Goal: Navigation & Orientation: Find specific page/section

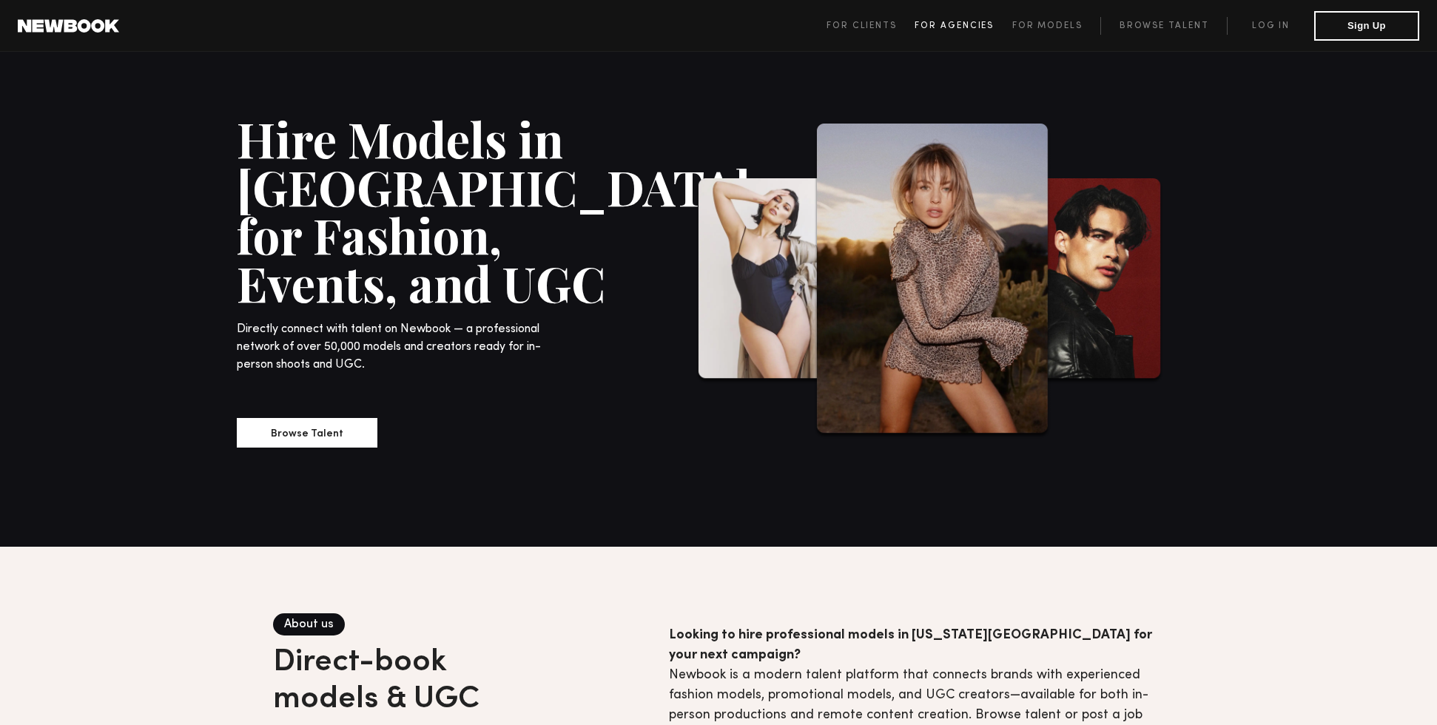
click at [952, 26] on span "For Agencies" at bounding box center [953, 25] width 79 height 9
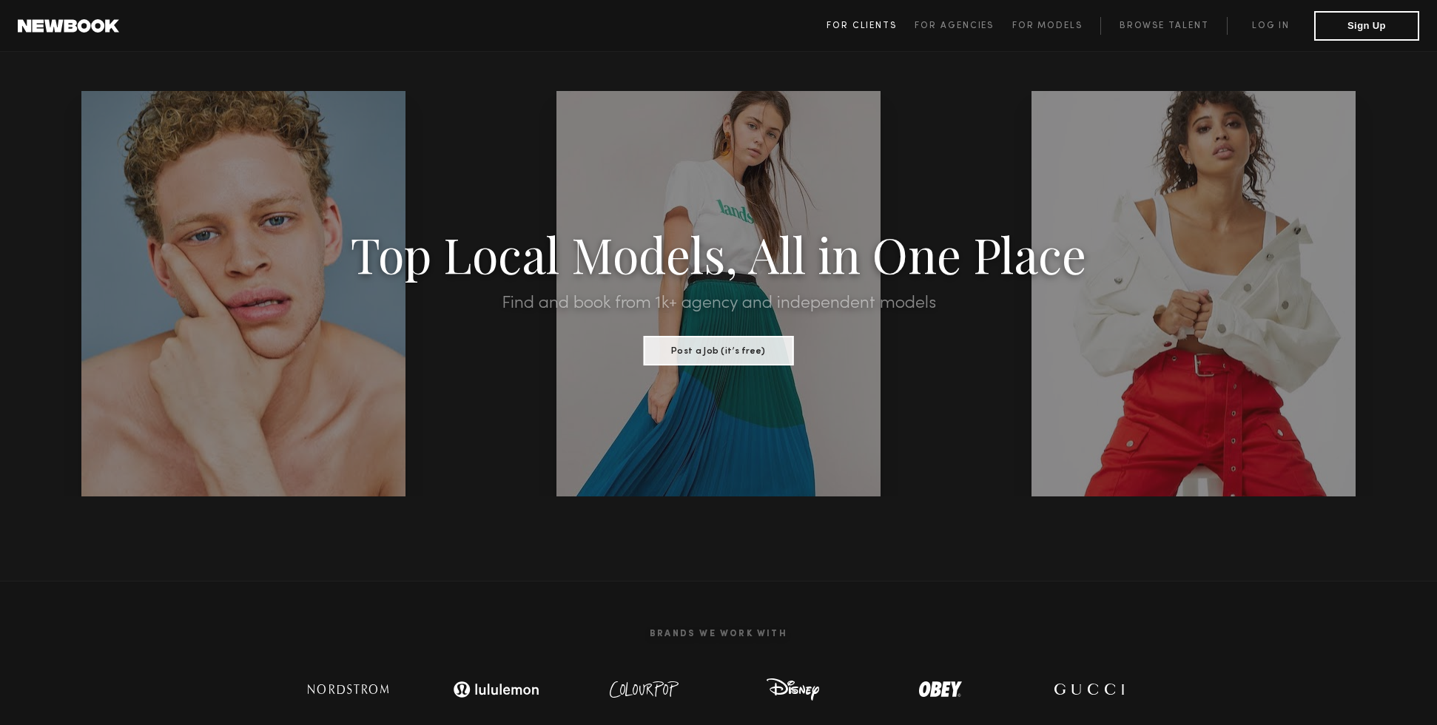
click at [866, 20] on link "For Clients" at bounding box center [870, 26] width 88 height 18
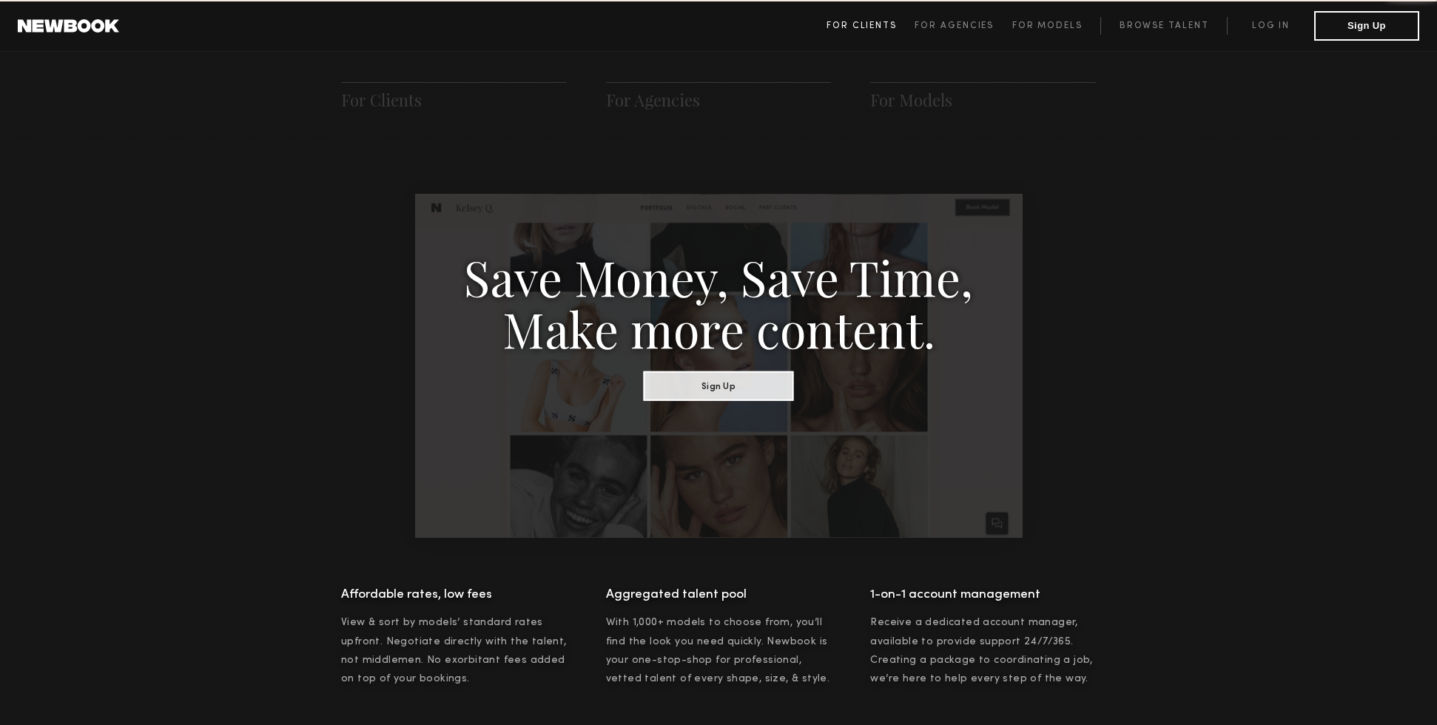
scroll to position [738, 0]
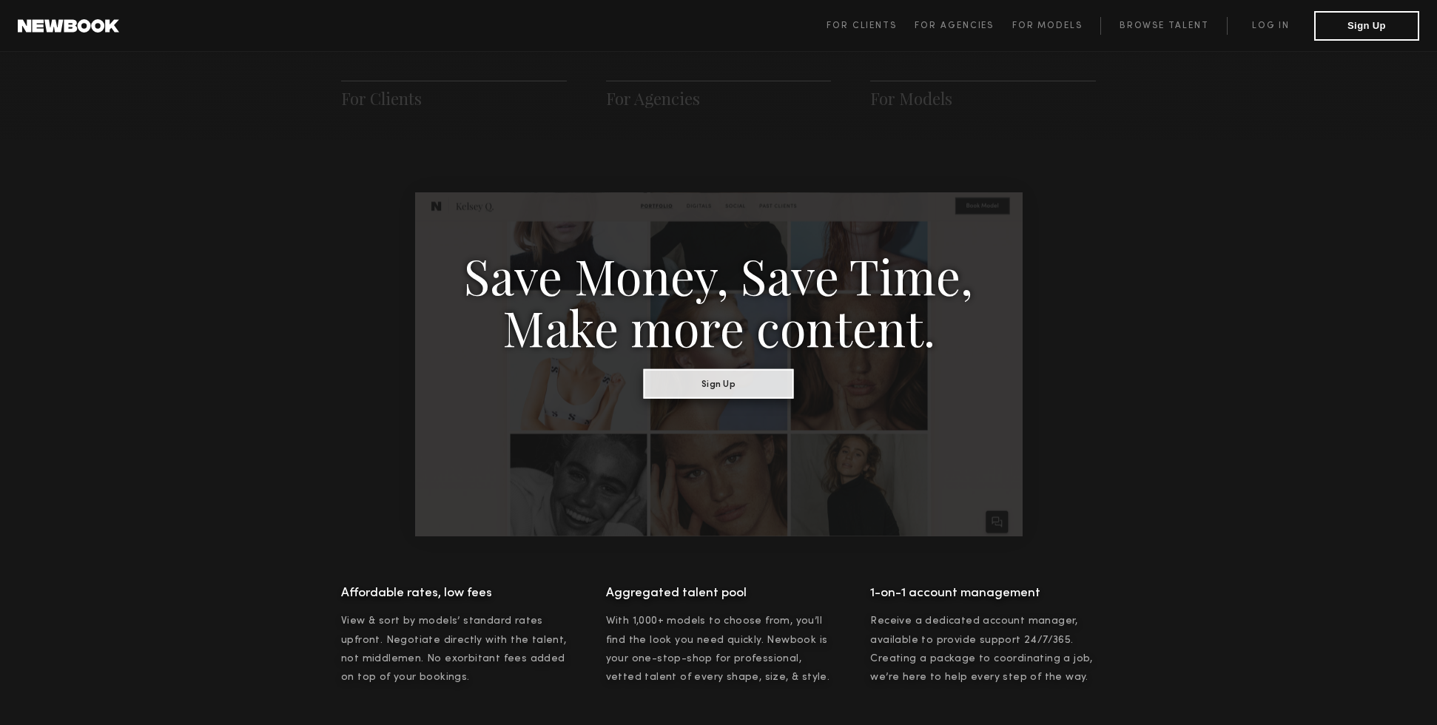
click at [750, 380] on button "Sign Up" at bounding box center [719, 383] width 150 height 30
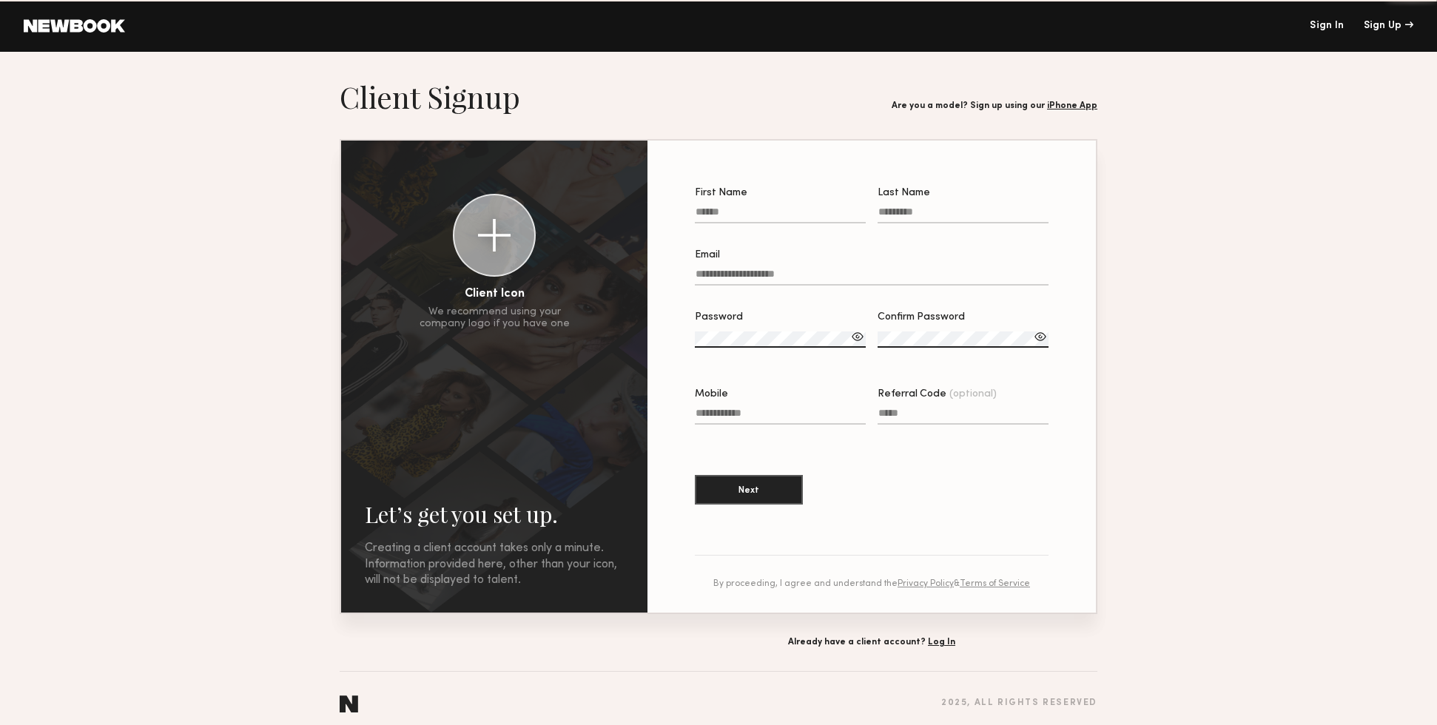
type input "**********"
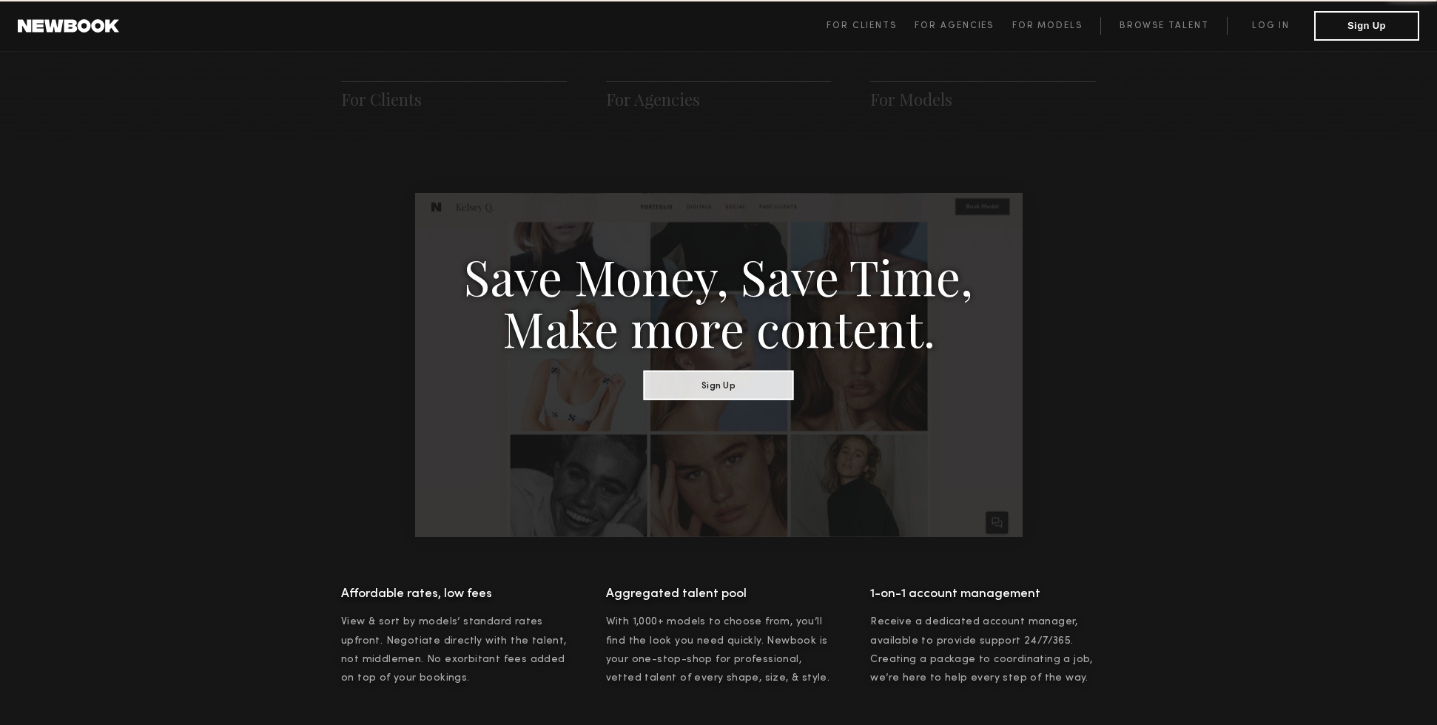
scroll to position [738, 0]
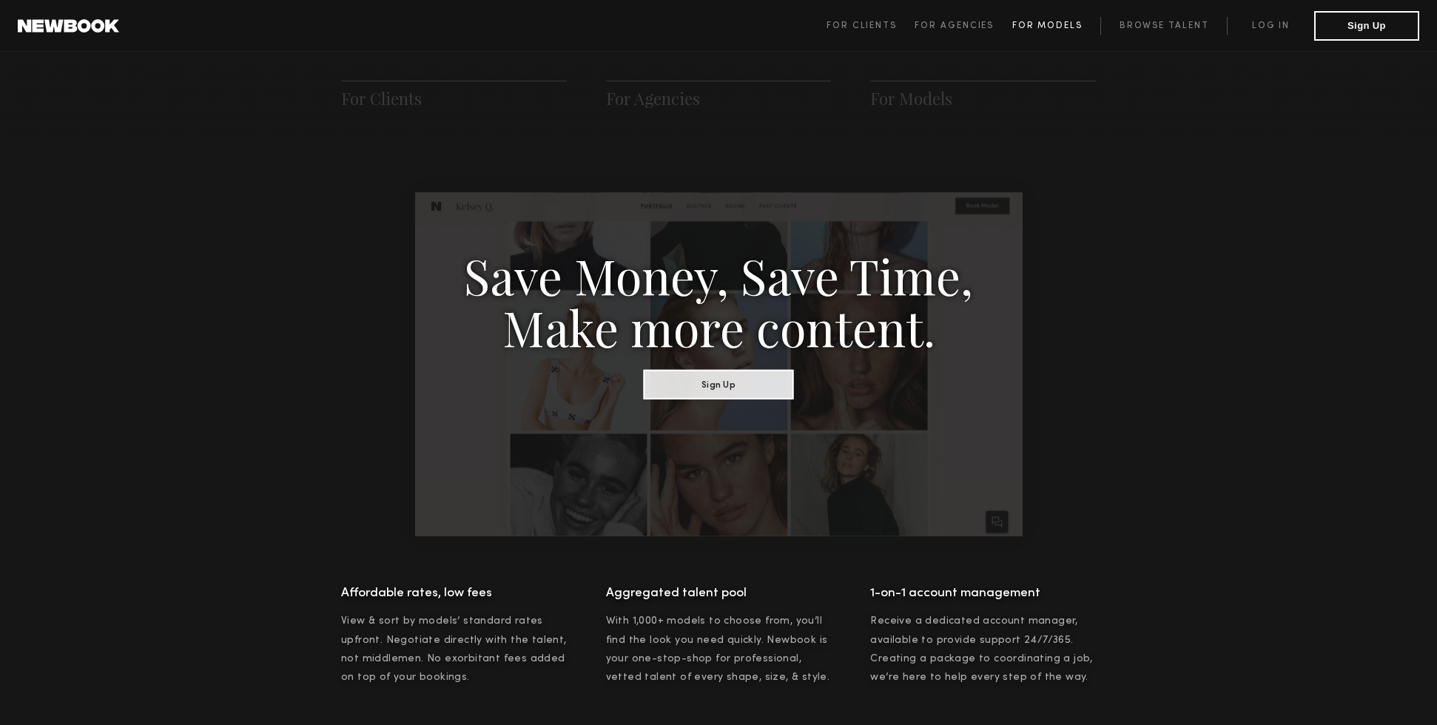
click at [1082, 23] on span "For Models" at bounding box center [1047, 25] width 70 height 9
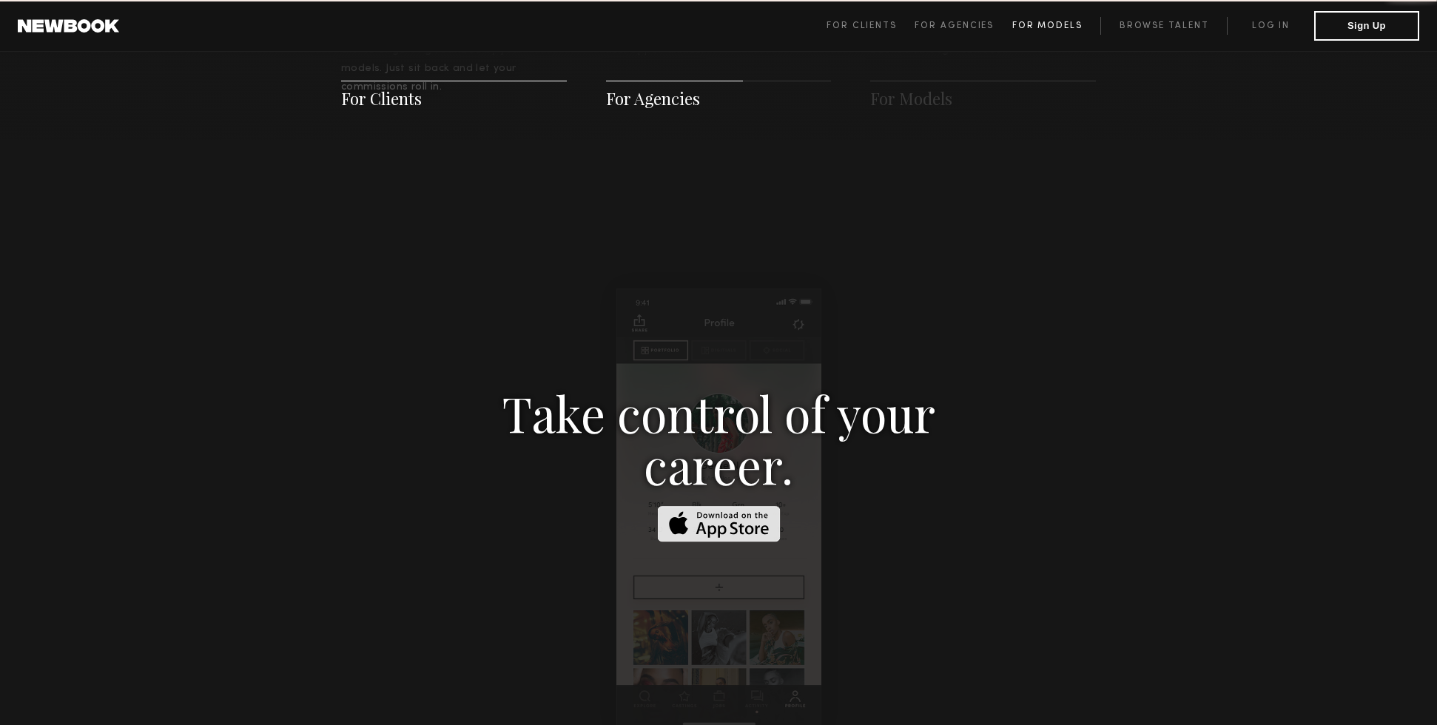
scroll to position [2129, 0]
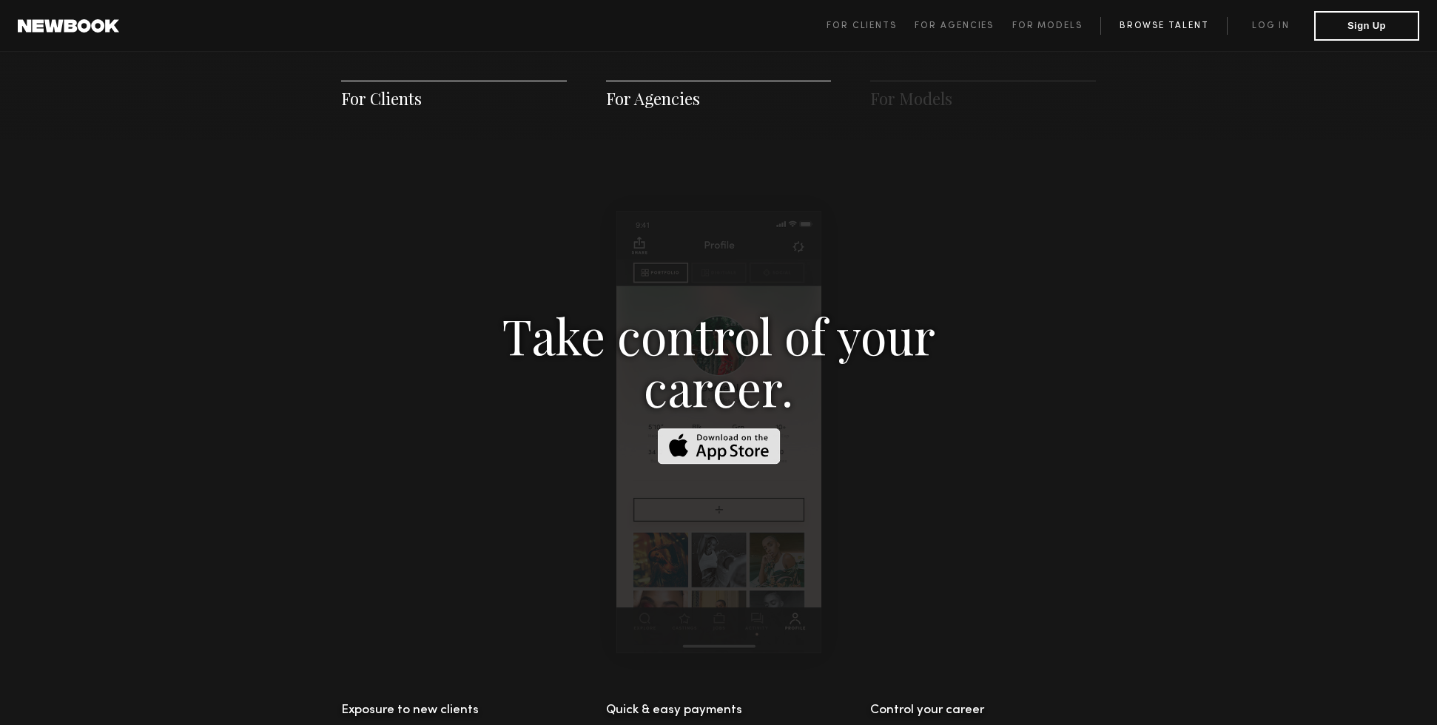
click at [1153, 28] on link "Browse Talent" at bounding box center [1163, 26] width 127 height 18
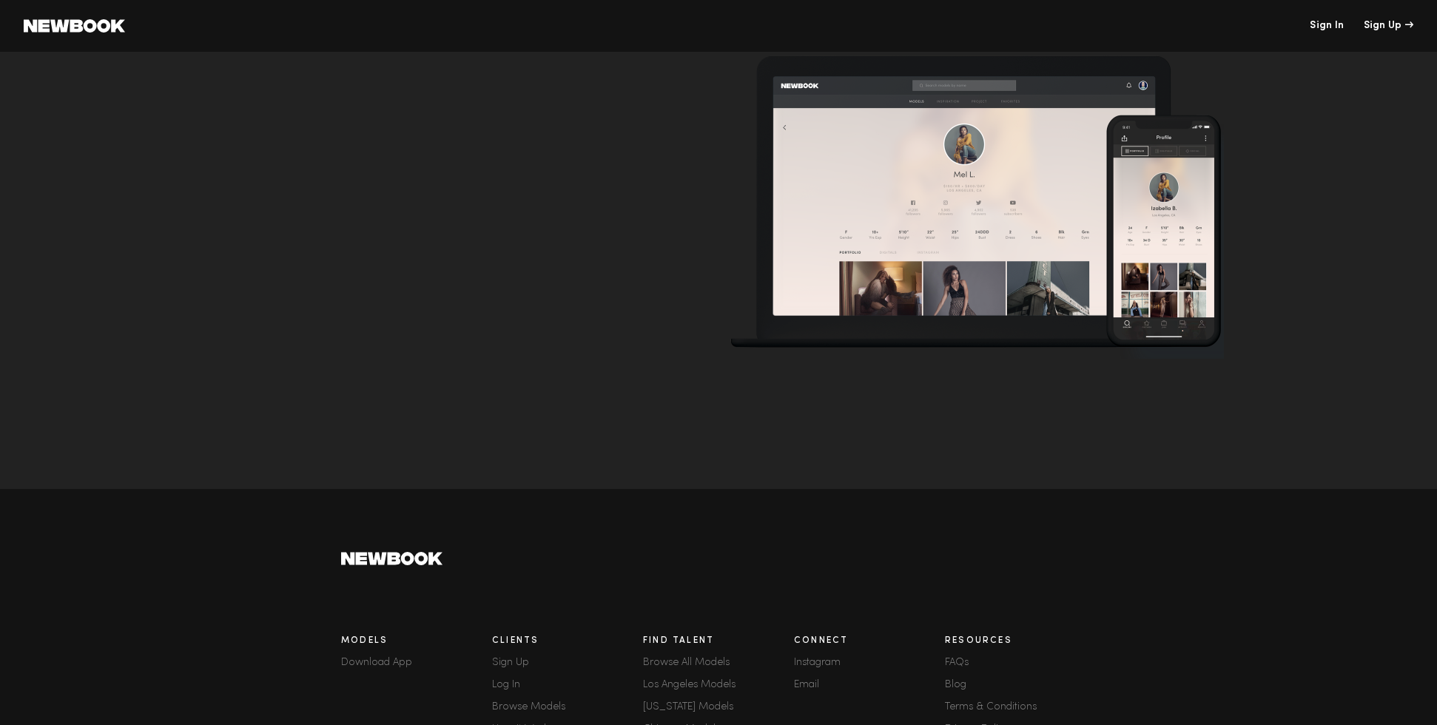
scroll to position [5037, 0]
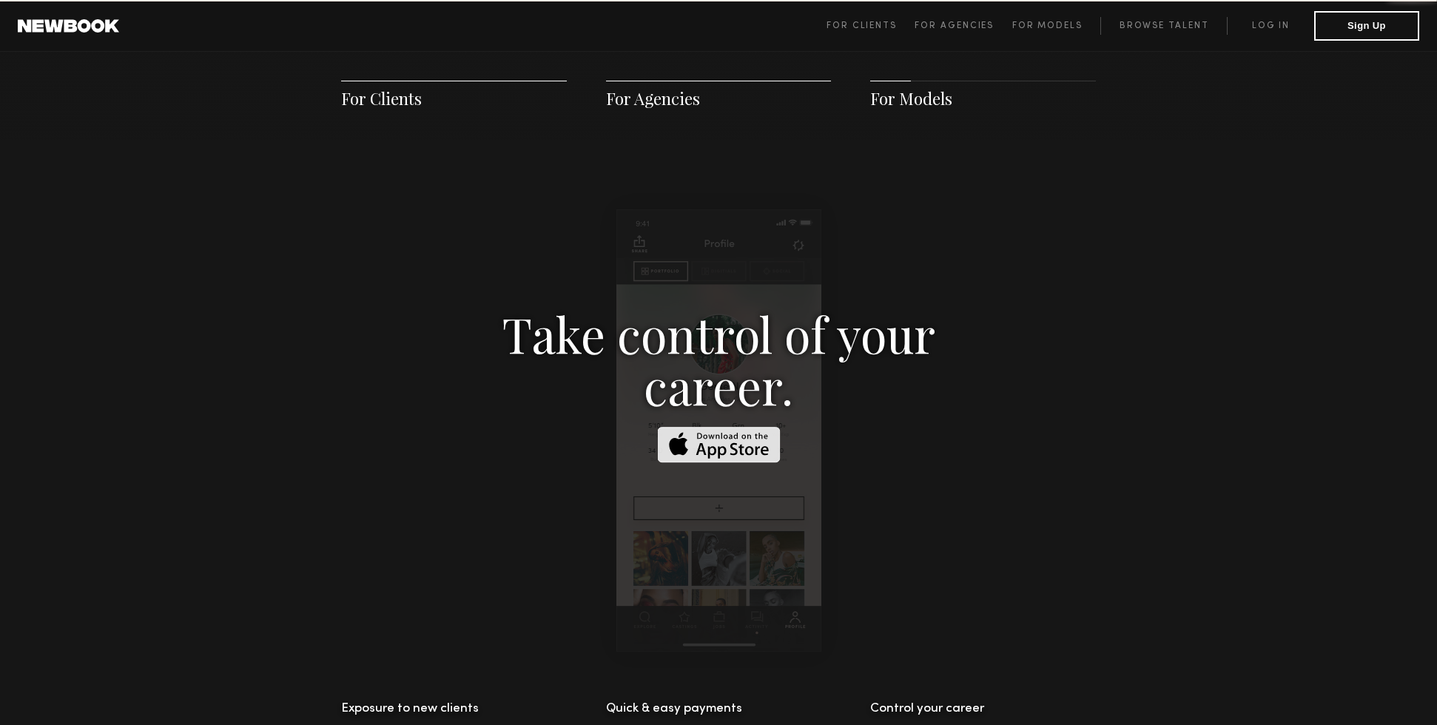
scroll to position [2130, 0]
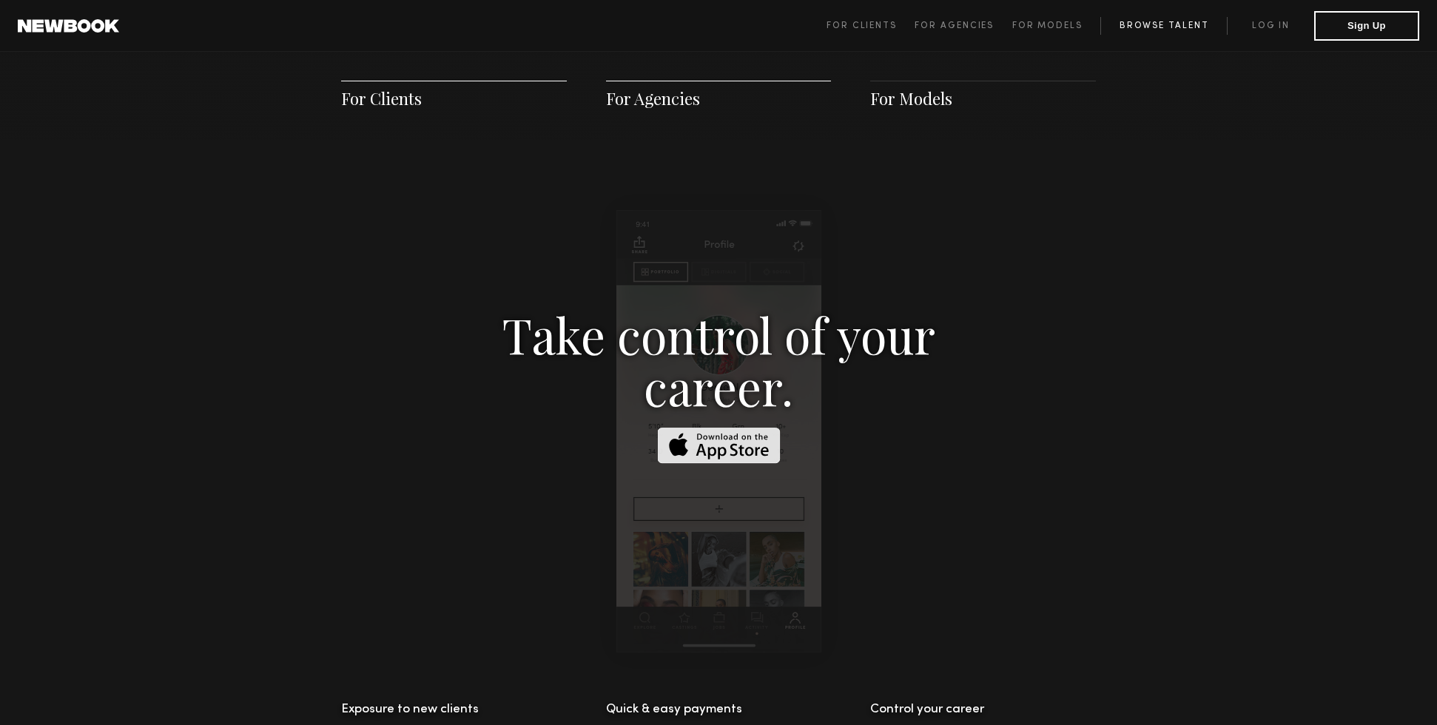
click at [1166, 22] on link "Browse Talent" at bounding box center [1163, 26] width 127 height 18
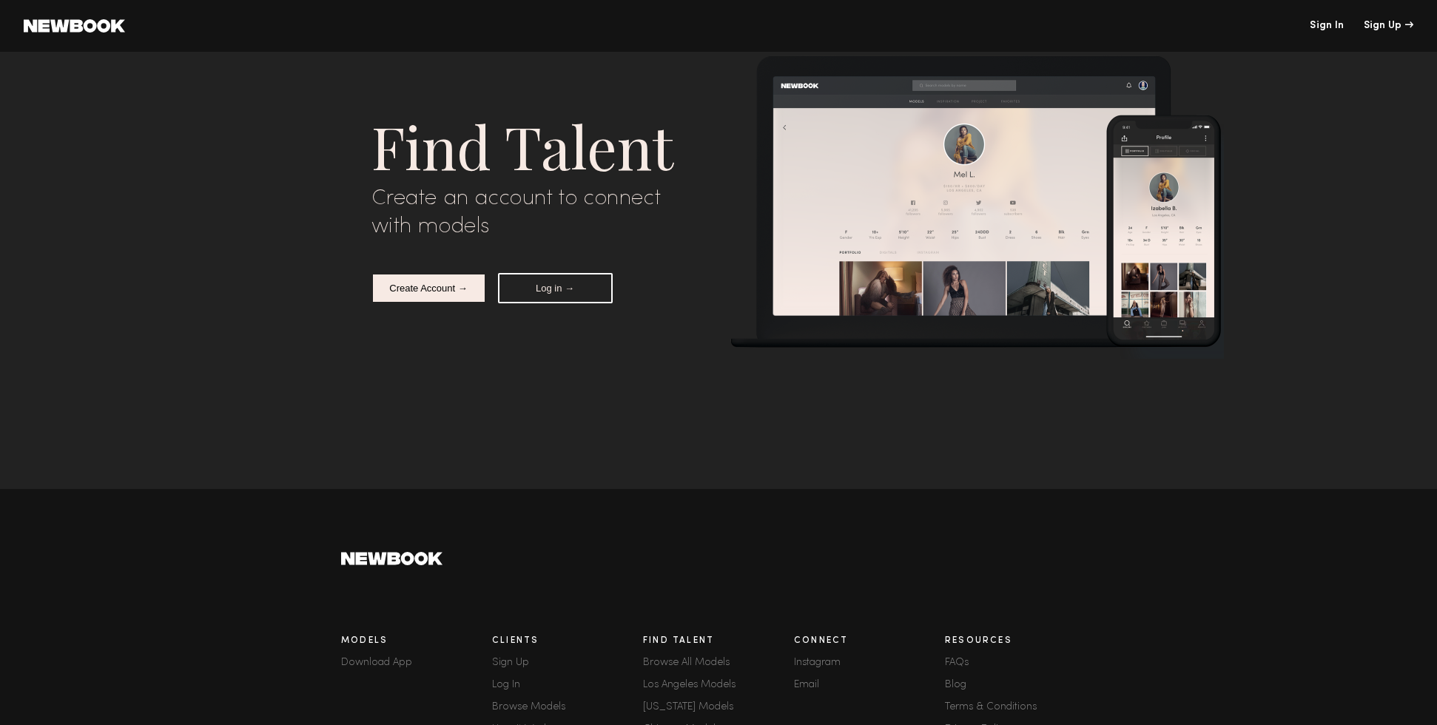
click at [599, 290] on button "Log in →" at bounding box center [555, 288] width 115 height 30
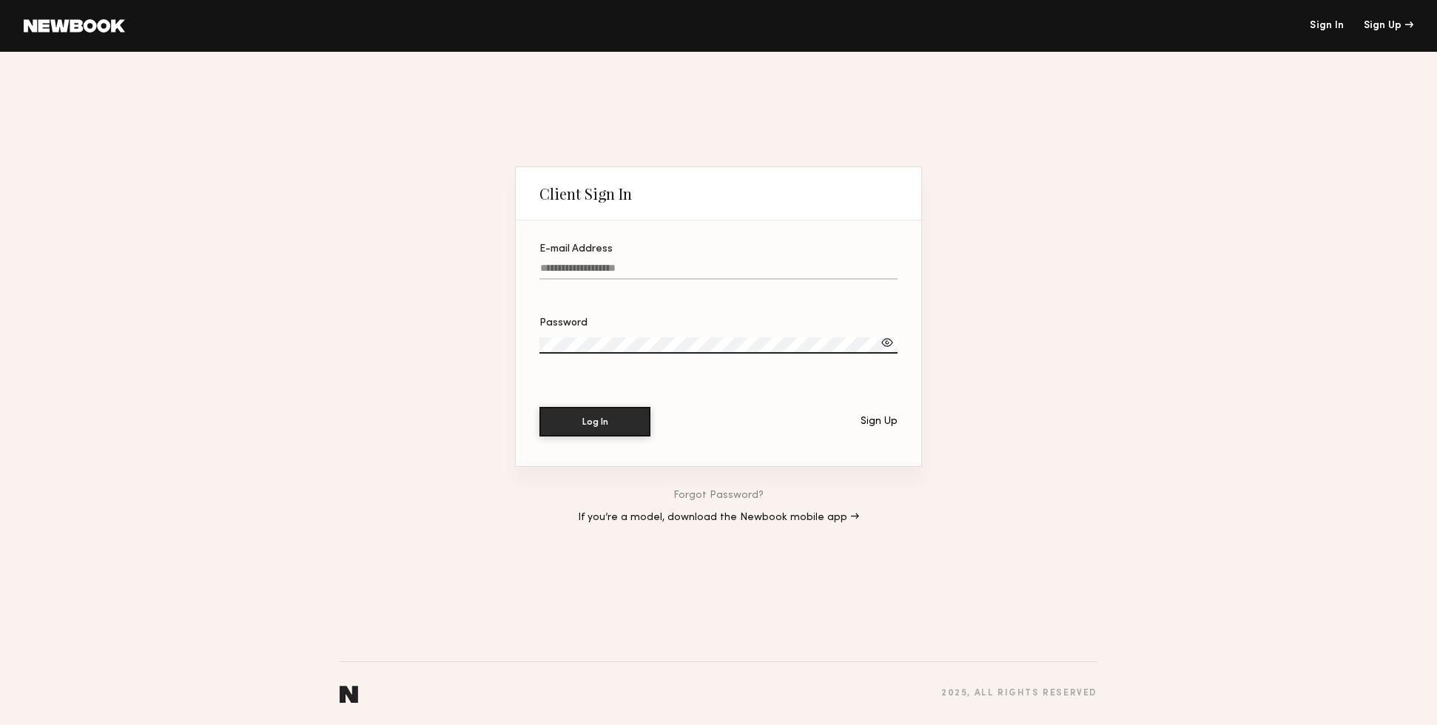
type input "**********"
click at [690, 266] on input "**********" at bounding box center [718, 271] width 358 height 17
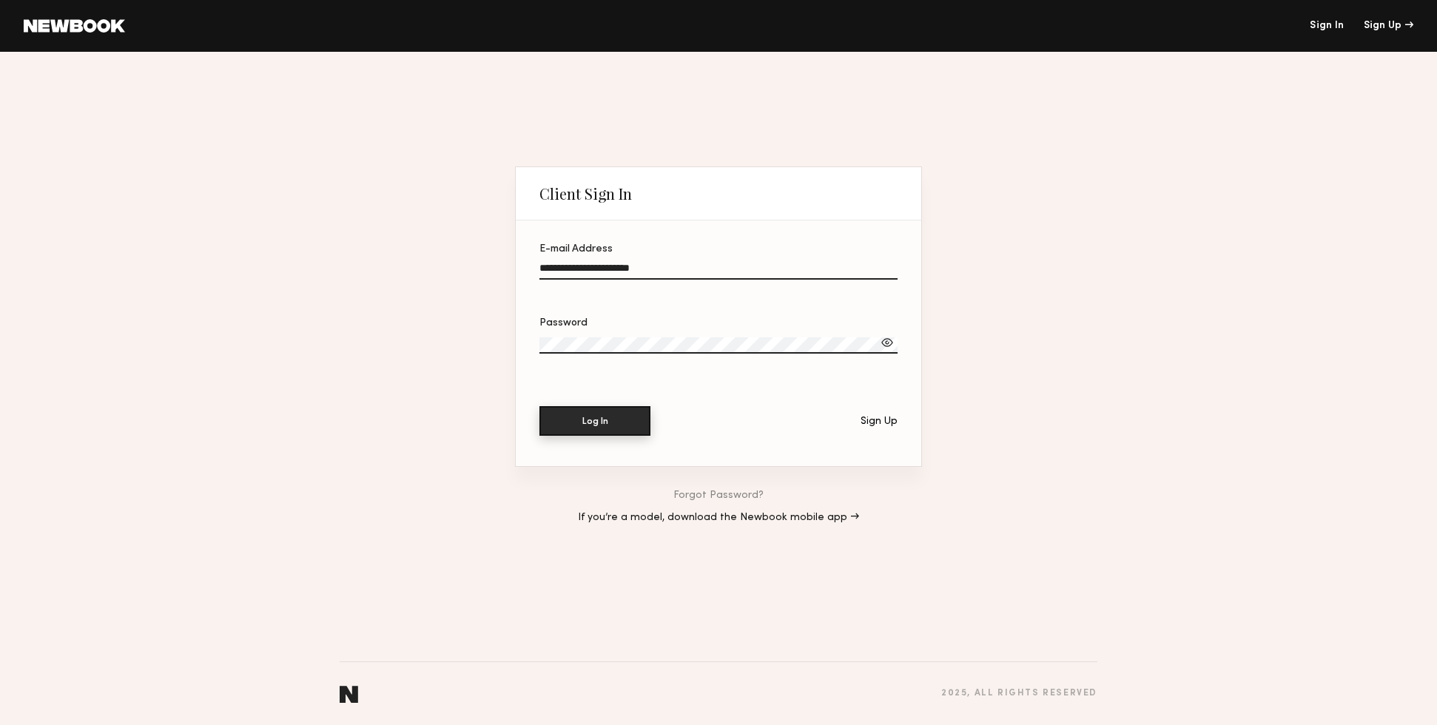
click at [607, 422] on button "Log In" at bounding box center [594, 421] width 111 height 30
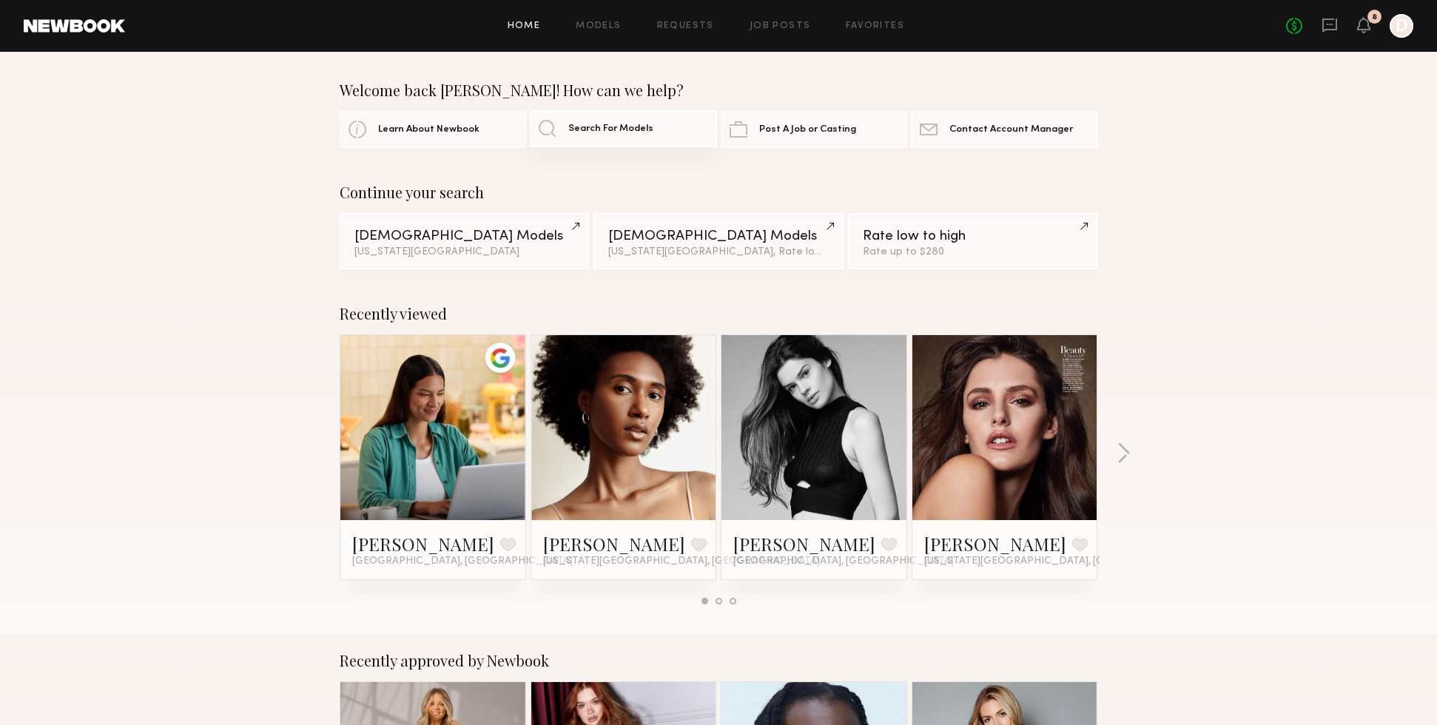
click at [621, 141] on link "Search For Models" at bounding box center [623, 128] width 186 height 37
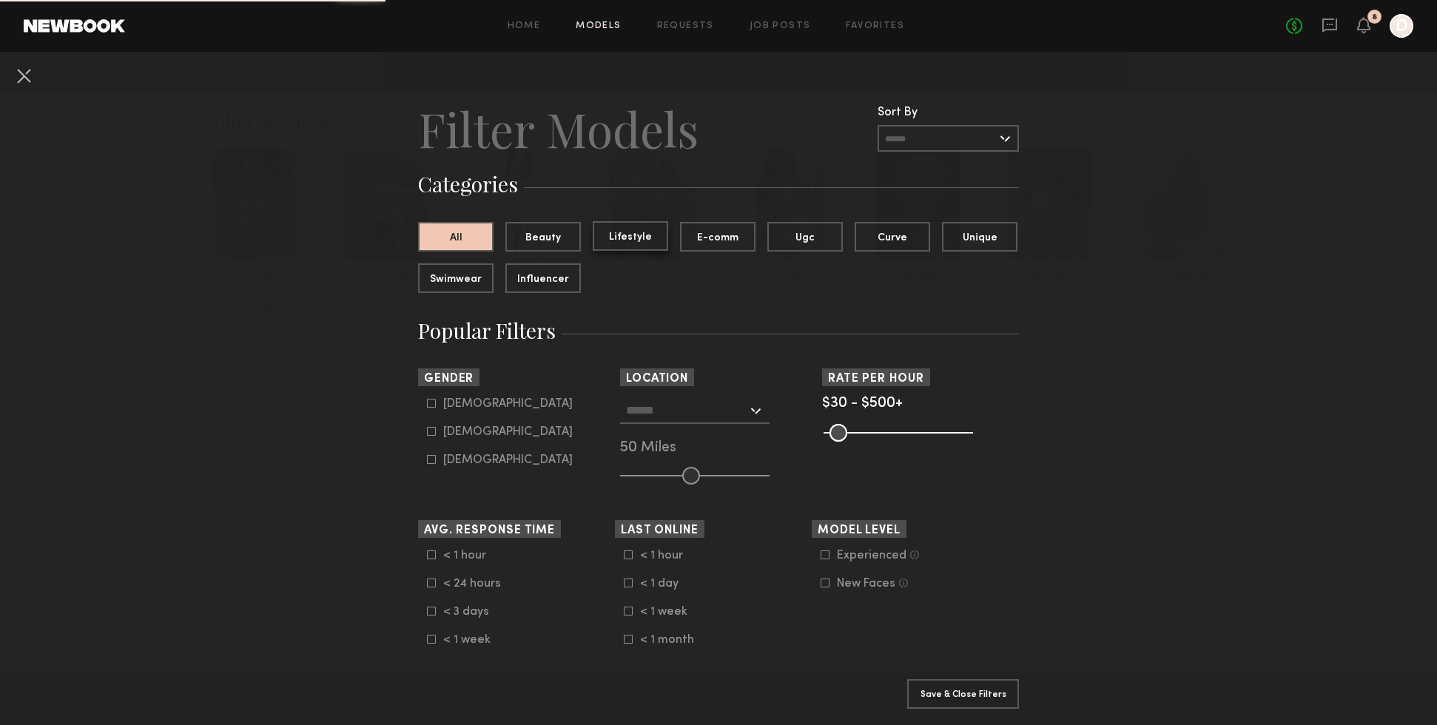
click at [633, 238] on button "Lifestyle" at bounding box center [630, 236] width 75 height 30
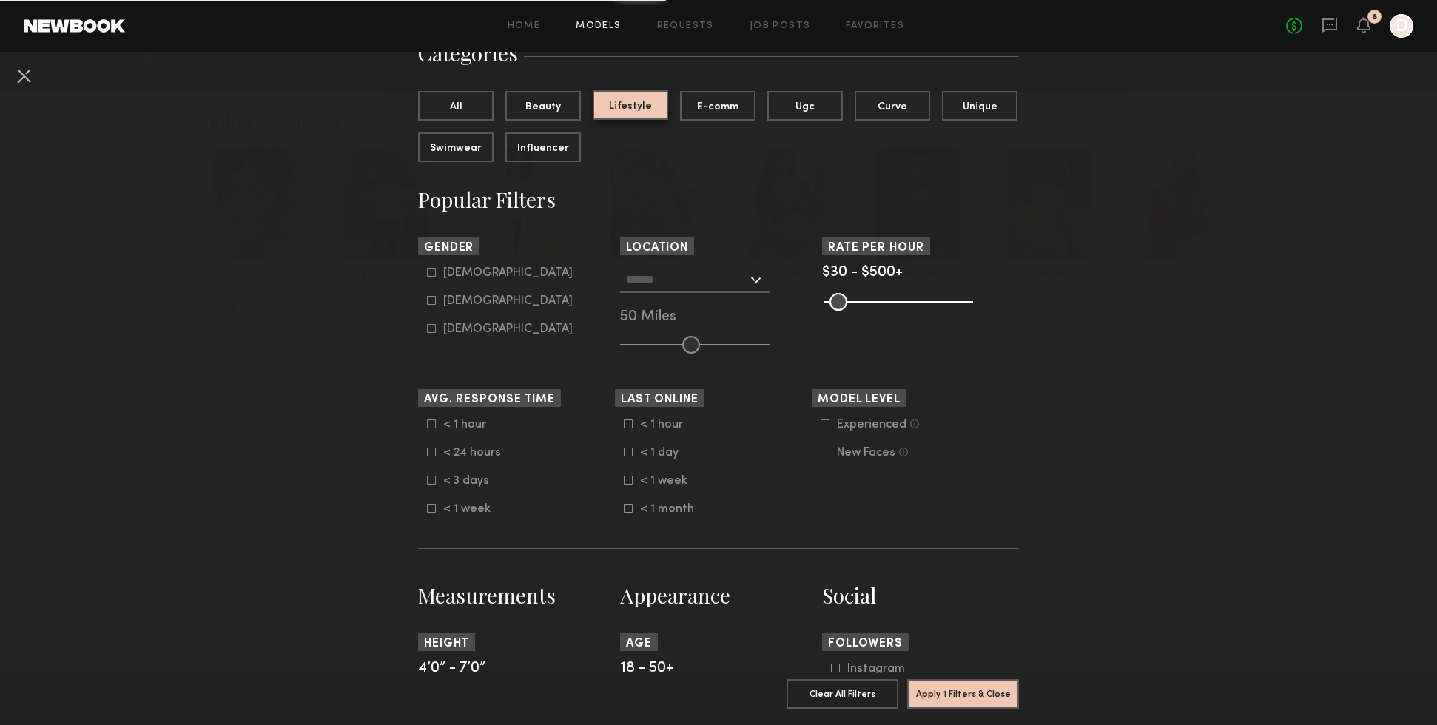
scroll to position [130, 0]
click at [431, 278] on common-framework-checkbox "[DEMOGRAPHIC_DATA]" at bounding box center [521, 273] width 188 height 13
click at [431, 273] on icon at bounding box center [431, 273] width 9 height 9
type input "*"
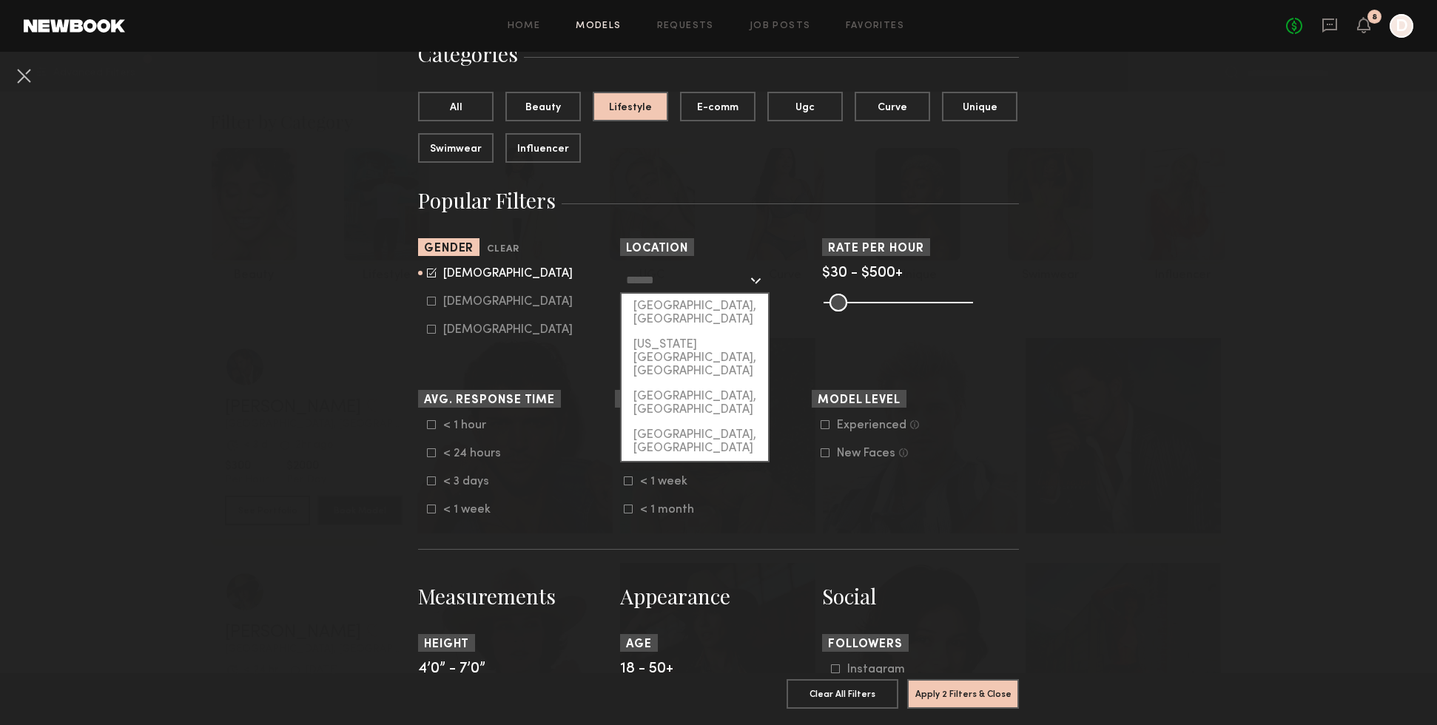
click at [711, 277] on input "text" at bounding box center [686, 279] width 121 height 25
click at [699, 332] on div "[US_STATE][GEOGRAPHIC_DATA], [GEOGRAPHIC_DATA]" at bounding box center [694, 358] width 146 height 52
type input "**********"
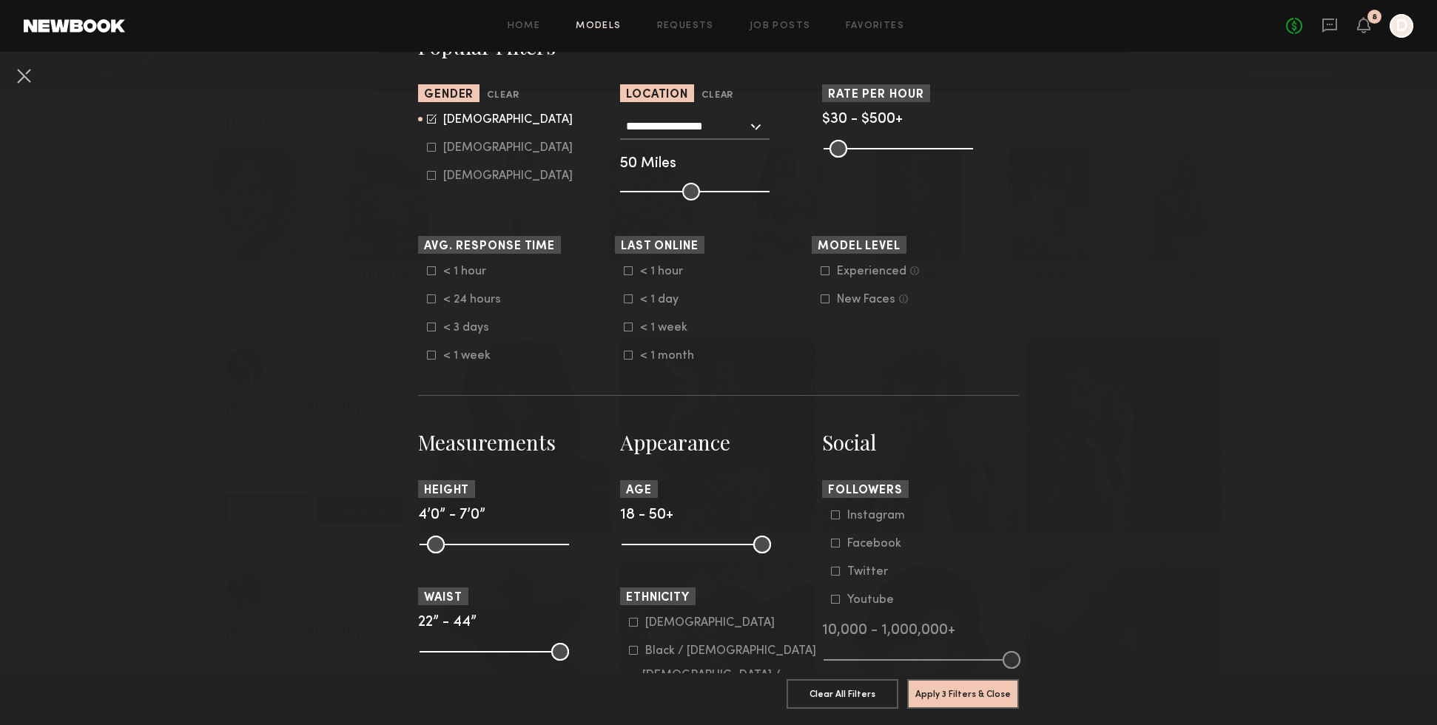
scroll to position [283, 0]
click at [627, 329] on icon at bounding box center [628, 328] width 9 height 9
click at [428, 329] on icon at bounding box center [432, 329] width 8 height 8
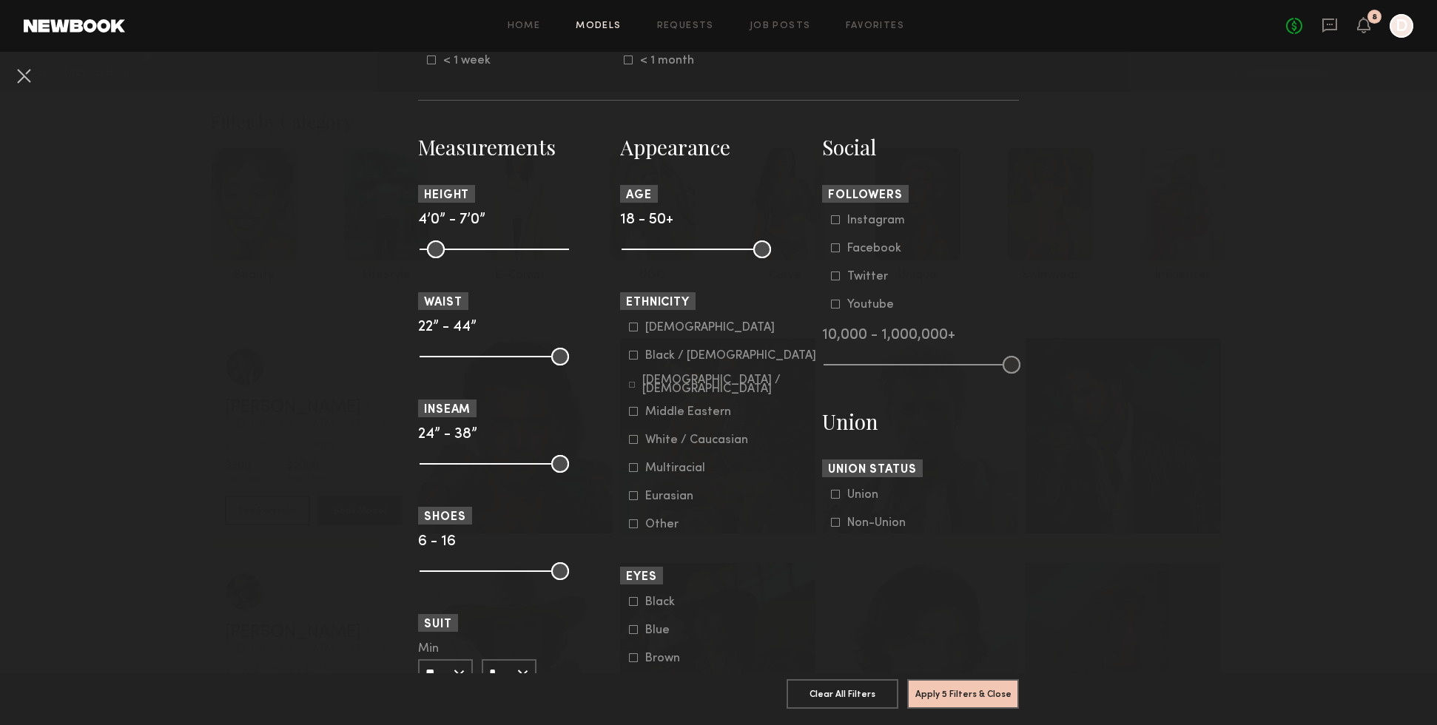
scroll to position [589, 0]
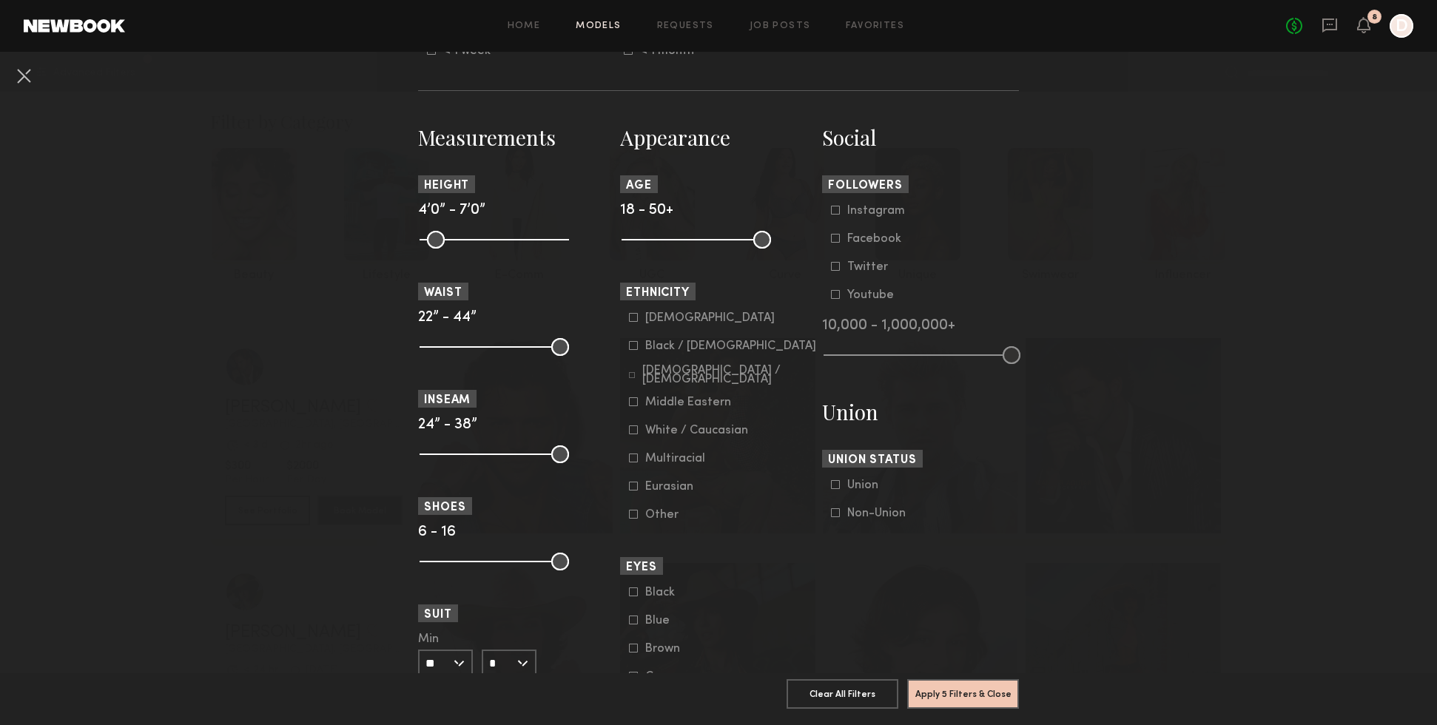
click at [633, 348] on icon at bounding box center [633, 345] width 9 height 9
click at [631, 376] on icon at bounding box center [632, 375] width 6 height 6
click at [633, 350] on icon at bounding box center [634, 345] width 10 height 10
click at [633, 378] on icon at bounding box center [634, 373] width 10 height 10
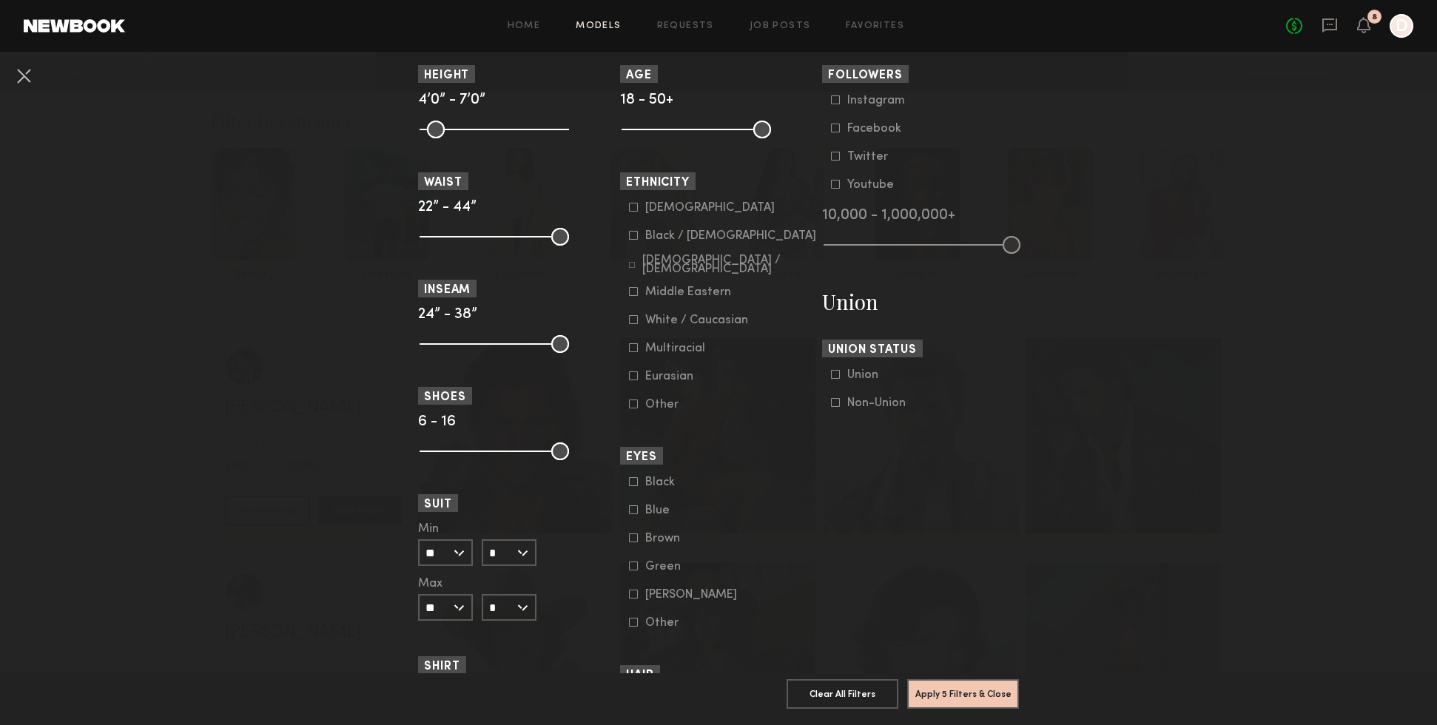
scroll to position [698, 0]
click at [841, 408] on label "Non-Union" at bounding box center [868, 404] width 75 height 9
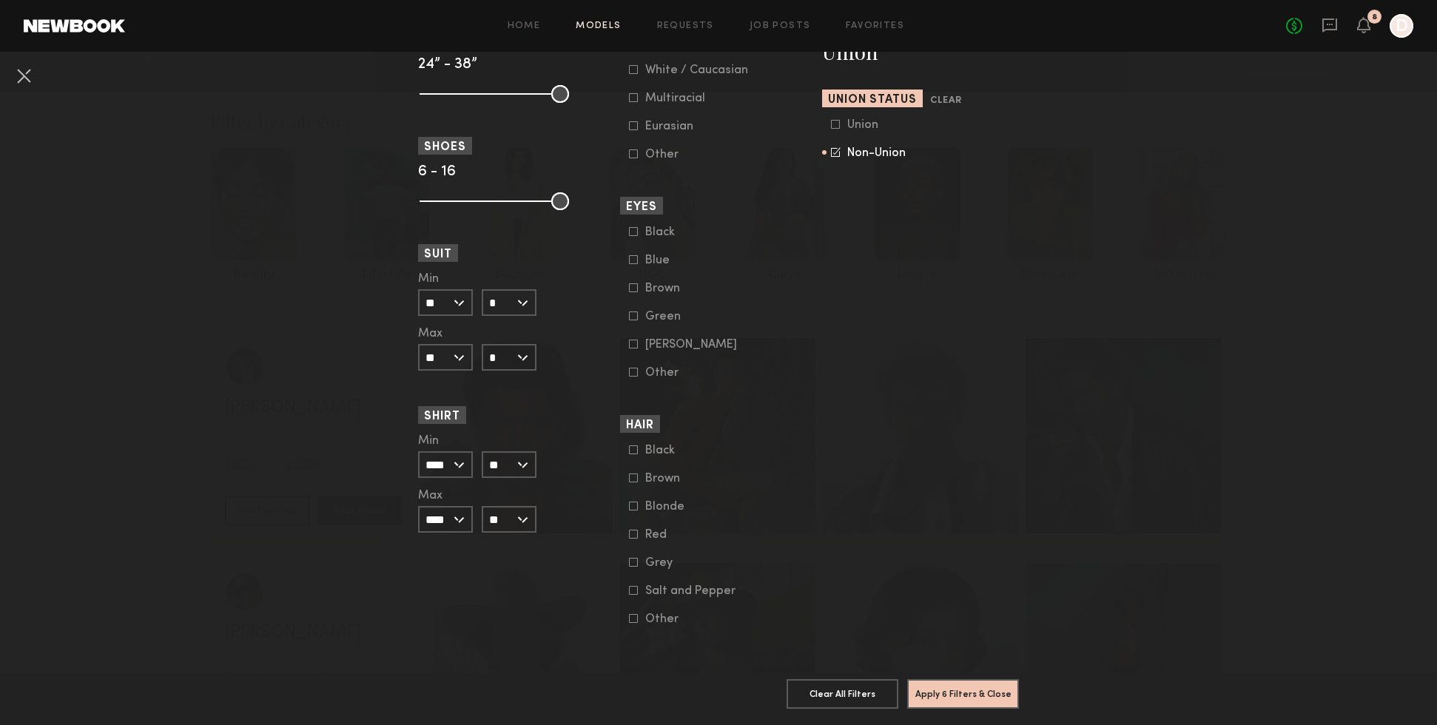
scroll to position [957, 0]
click at [992, 695] on button "Apply 6 Filters & Close" at bounding box center [963, 693] width 112 height 30
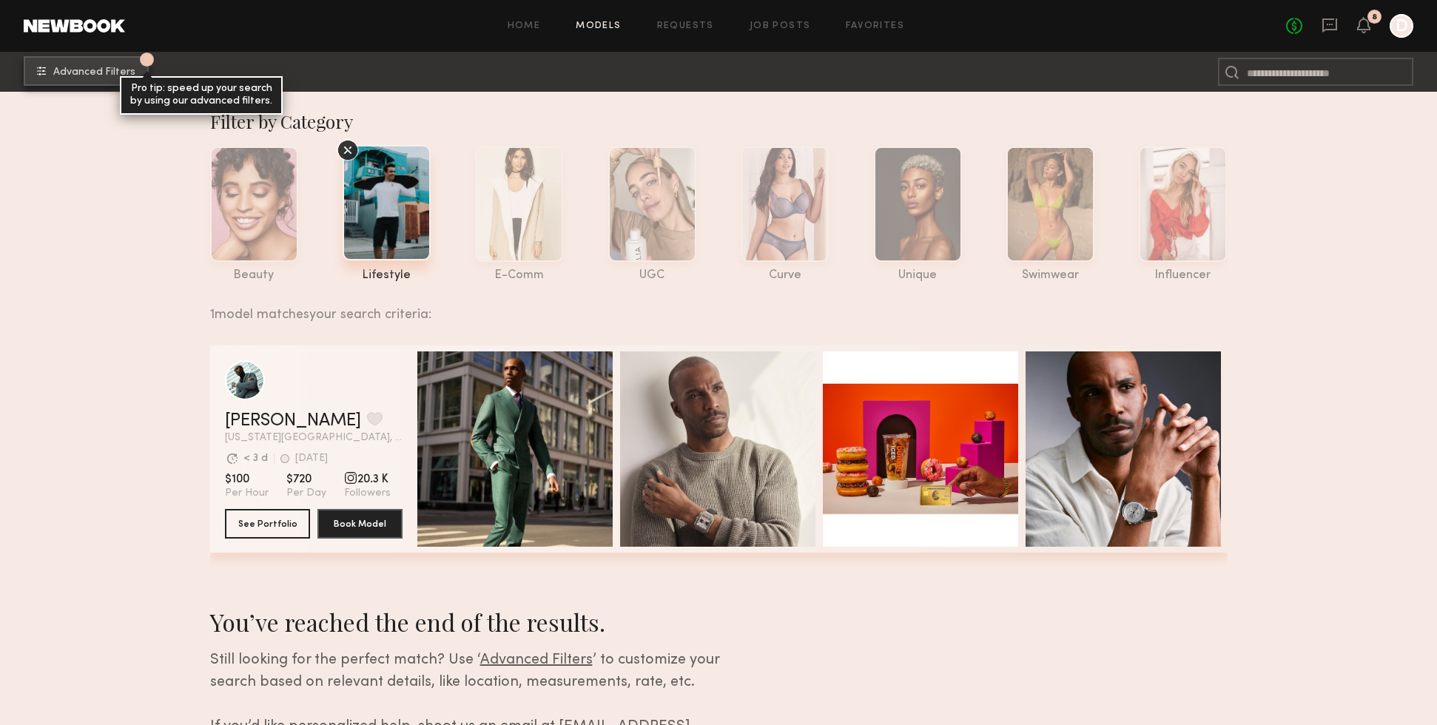
click at [44, 73] on common-icon "undefined" at bounding box center [41, 71] width 9 height 9
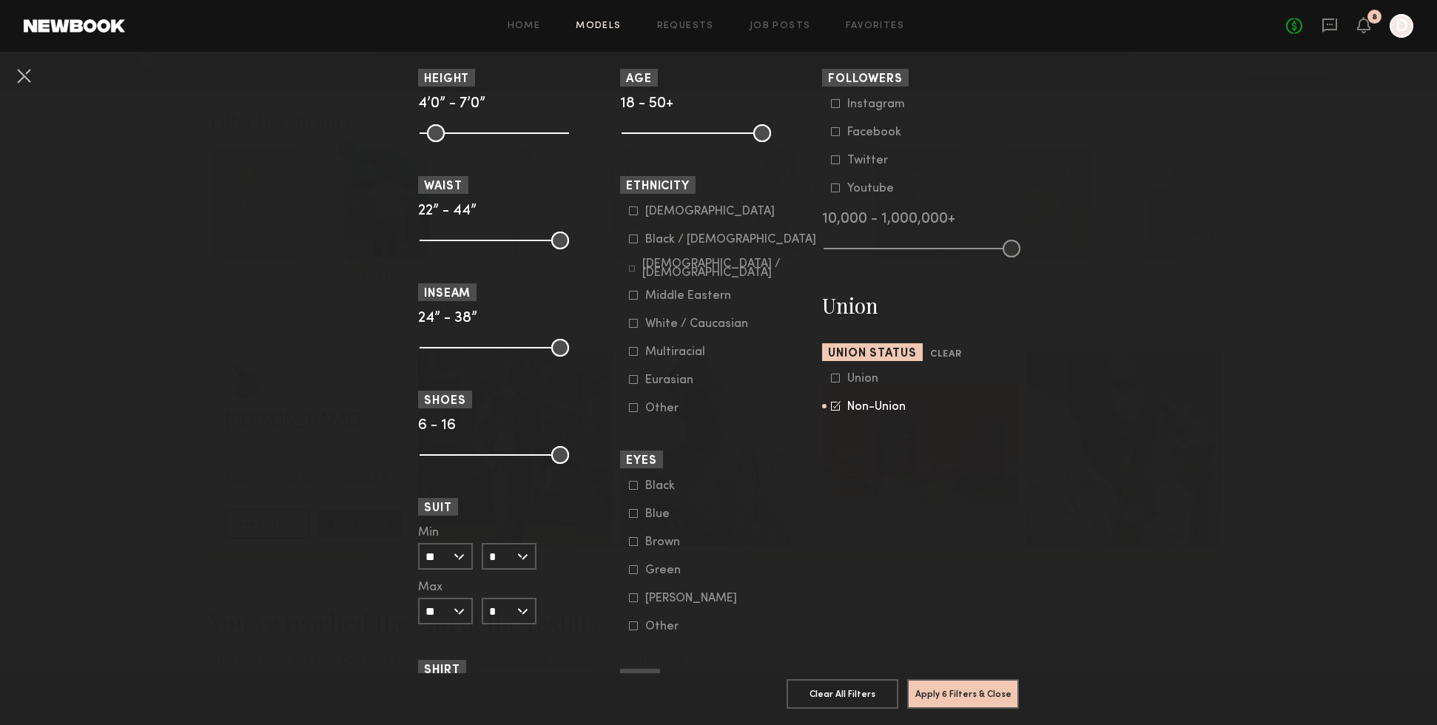
scroll to position [696, 0]
click at [837, 409] on icon at bounding box center [836, 405] width 10 height 10
click at [982, 691] on button "Apply 5 Filters & Close" at bounding box center [963, 693] width 112 height 30
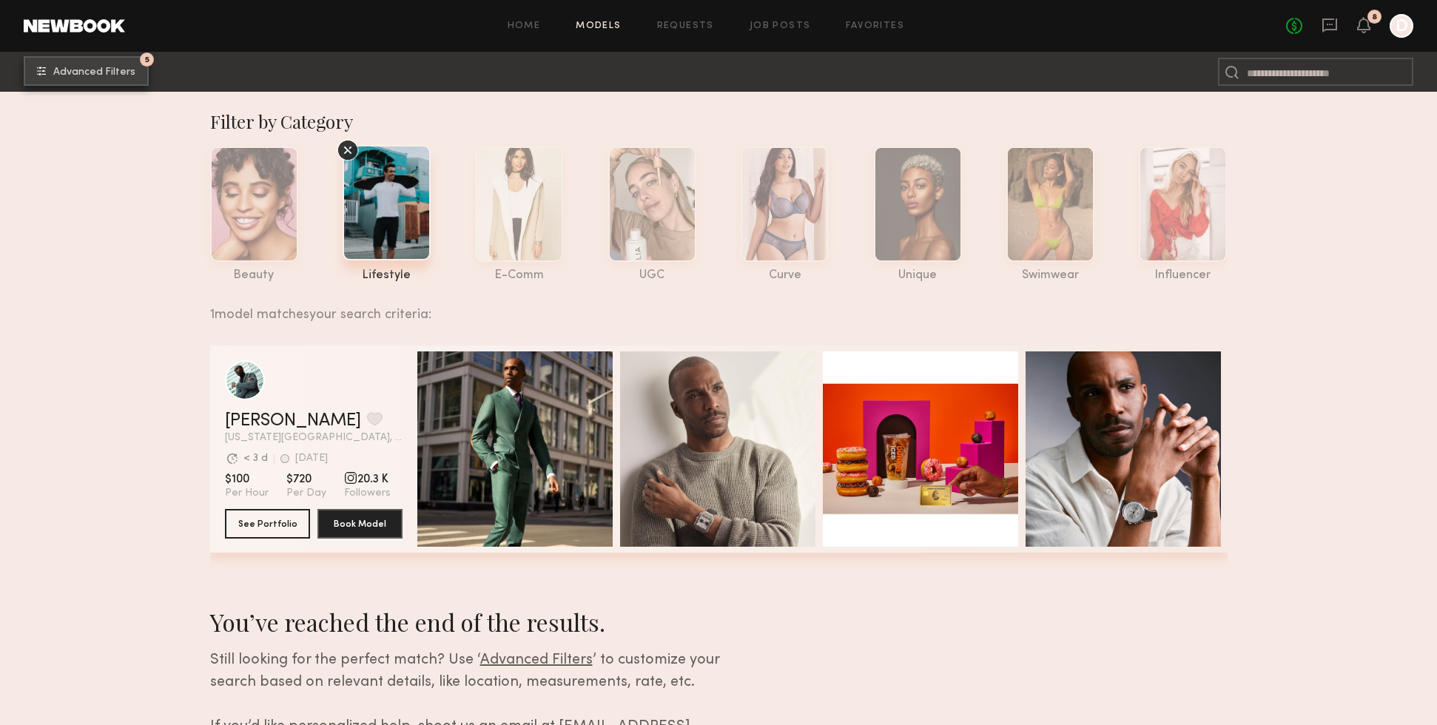
click at [74, 59] on button "5 Advanced Filters" at bounding box center [86, 71] width 125 height 30
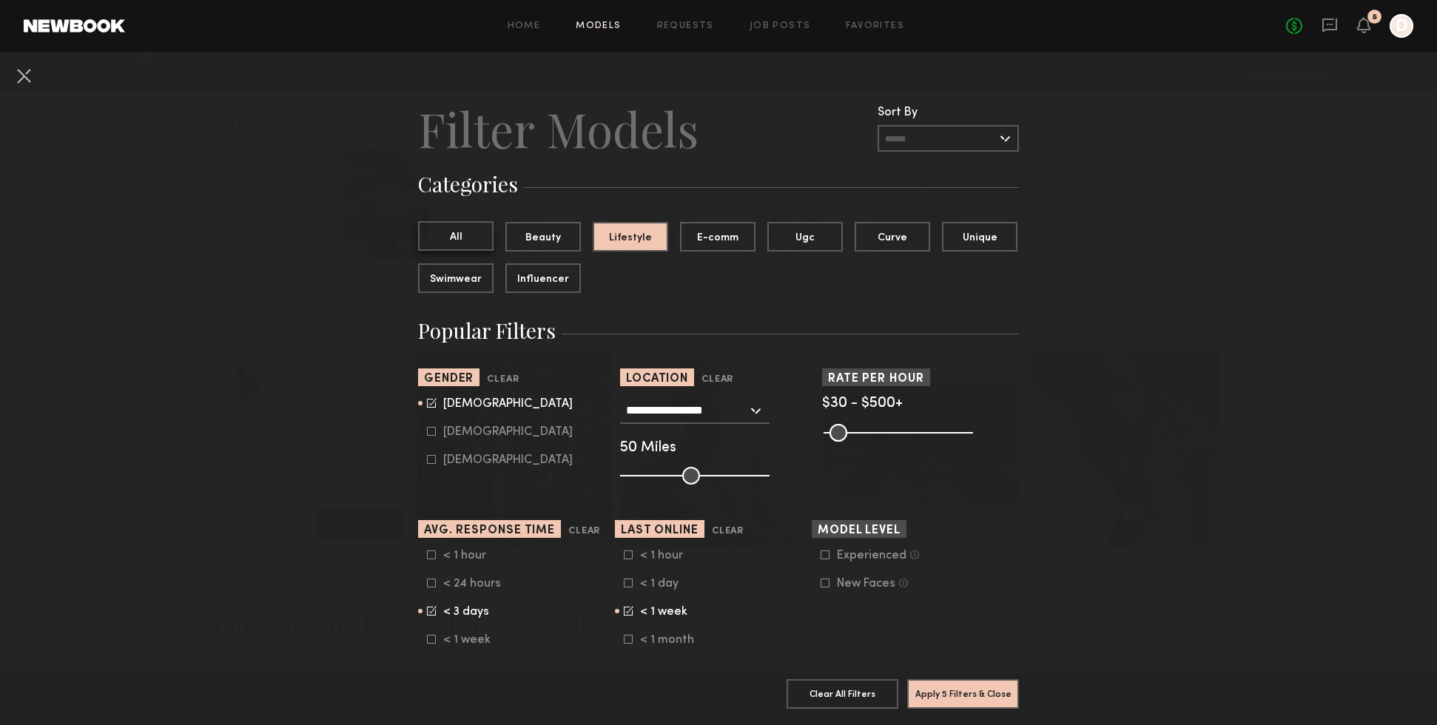
click at [438, 237] on button "All" at bounding box center [455, 236] width 75 height 30
click at [955, 687] on button "Apply 4 Filters & Close" at bounding box center [963, 693] width 112 height 30
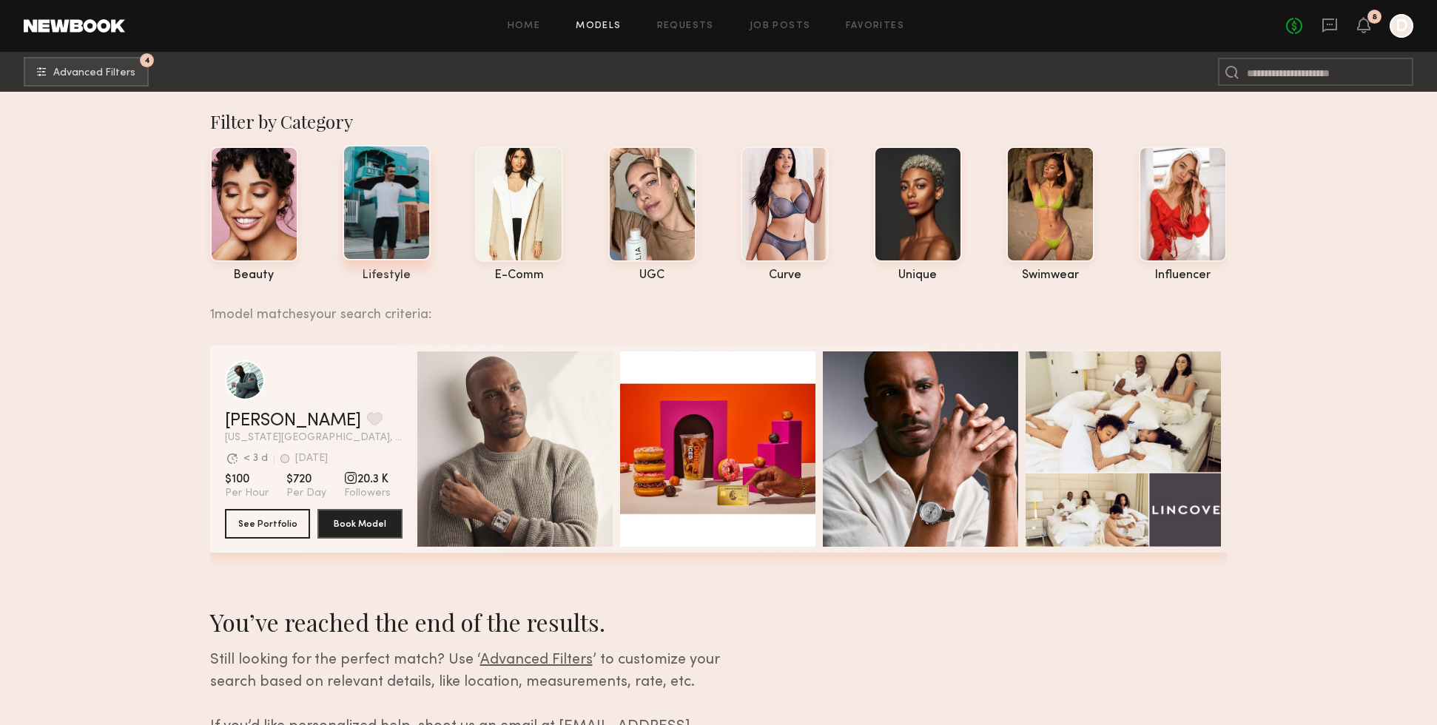
click at [402, 195] on div at bounding box center [387, 202] width 88 height 115
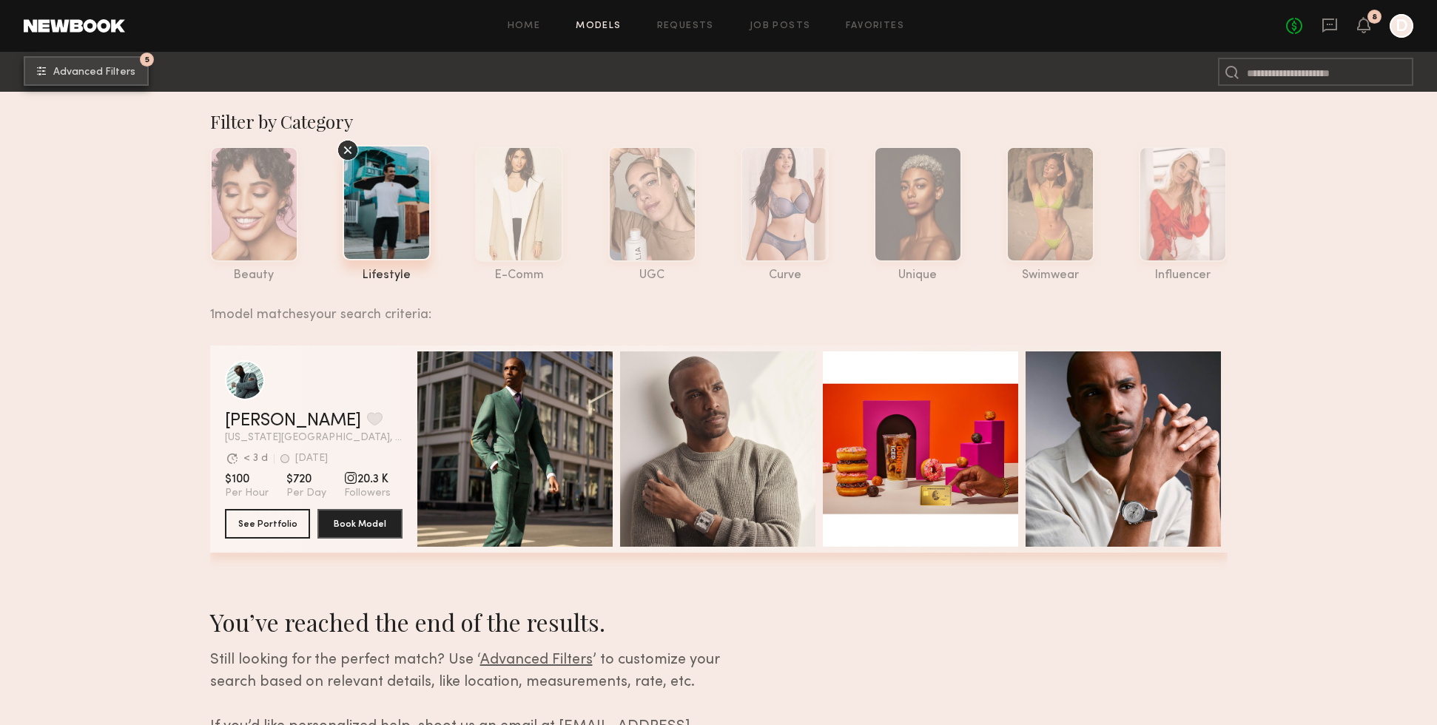
click at [58, 62] on button "5 Advanced Filters" at bounding box center [86, 71] width 125 height 30
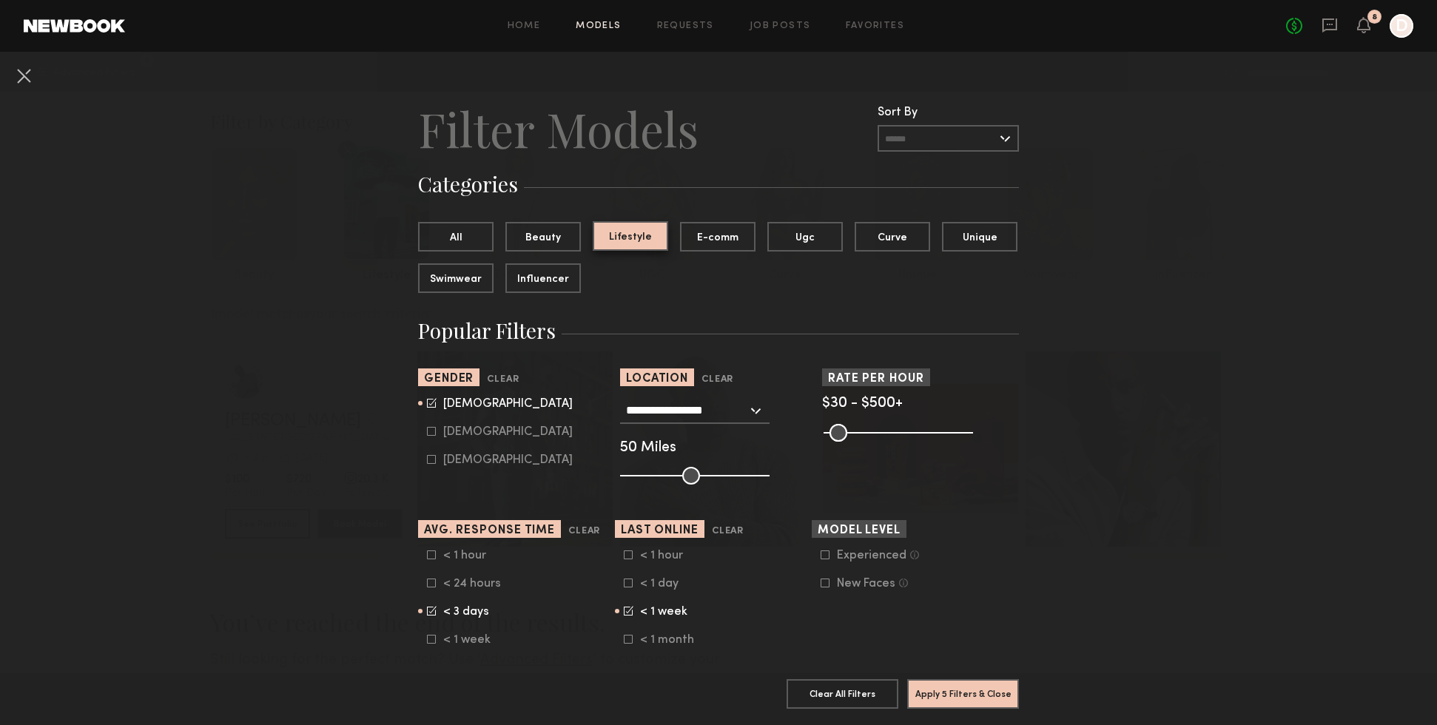
click at [653, 234] on button "Lifestyle" at bounding box center [630, 236] width 75 height 30
click at [437, 235] on button "All" at bounding box center [455, 236] width 75 height 30
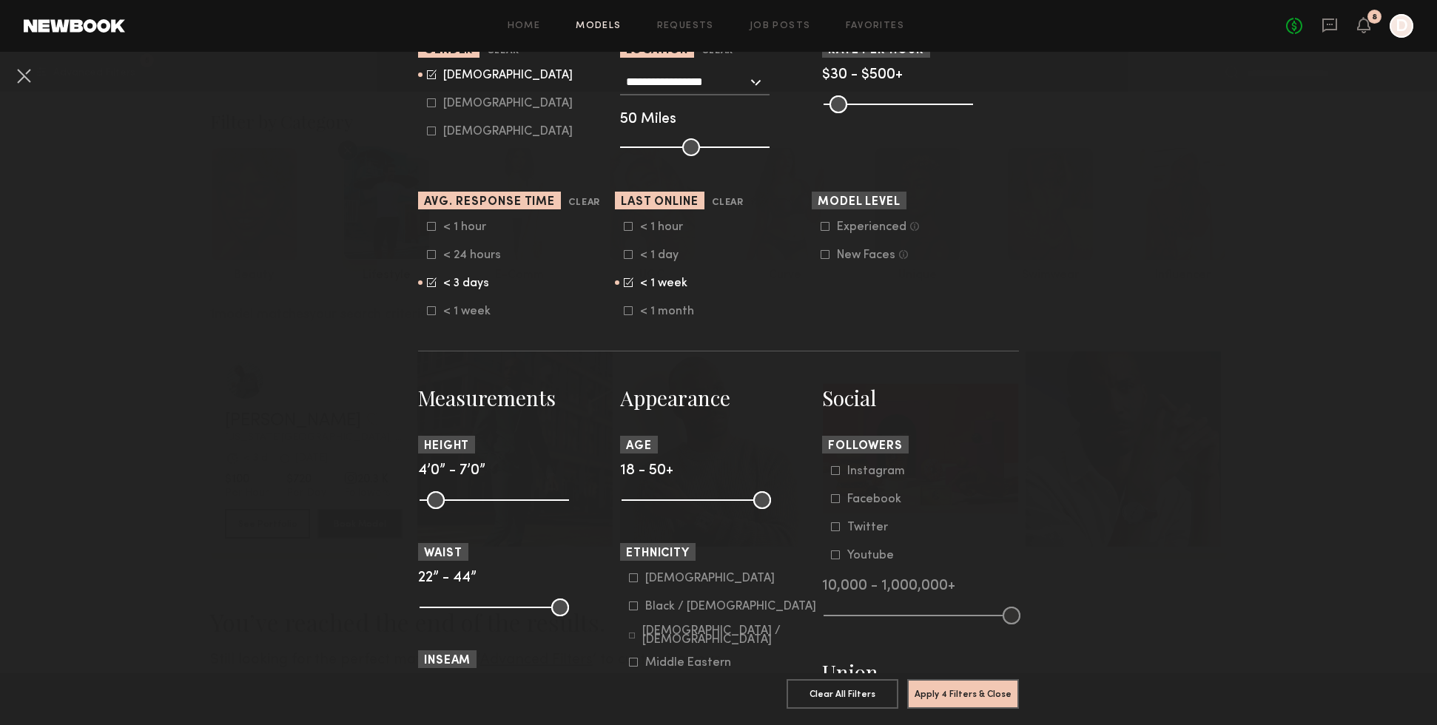
scroll to position [335, 0]
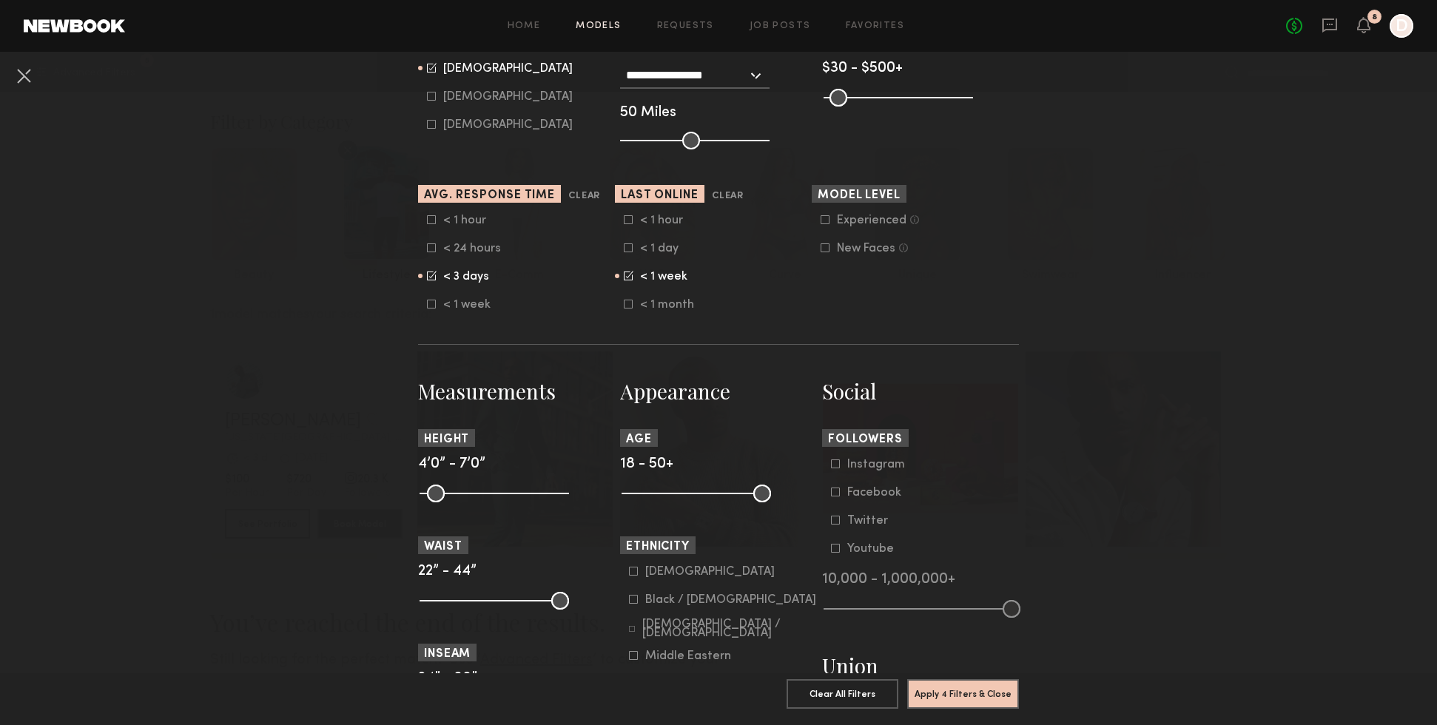
click at [432, 277] on icon at bounding box center [432, 274] width 7 height 7
click at [627, 278] on icon at bounding box center [629, 276] width 10 height 10
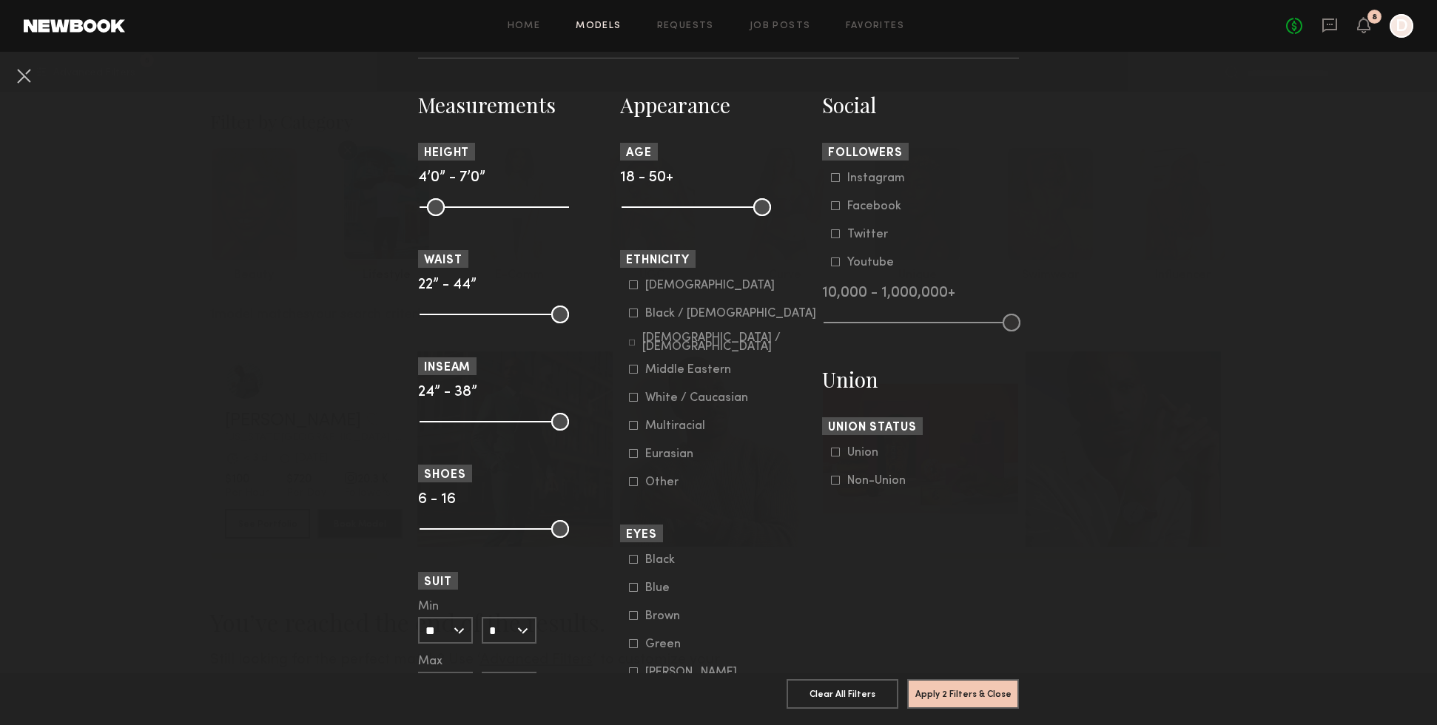
scroll to position [623, 0]
click at [989, 691] on button "Apply 2 Filters & Close" at bounding box center [963, 693] width 112 height 30
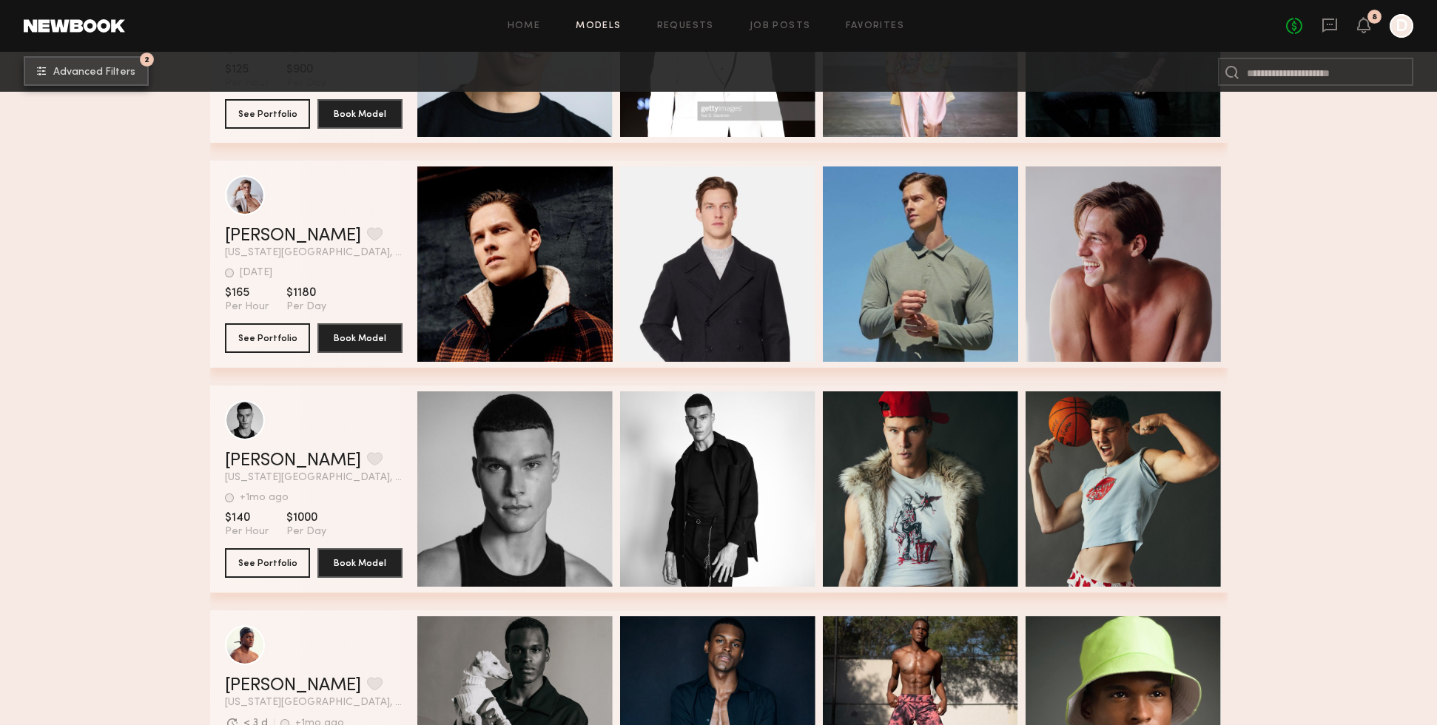
scroll to position [3107, 0]
